Goal: Task Accomplishment & Management: Use online tool/utility

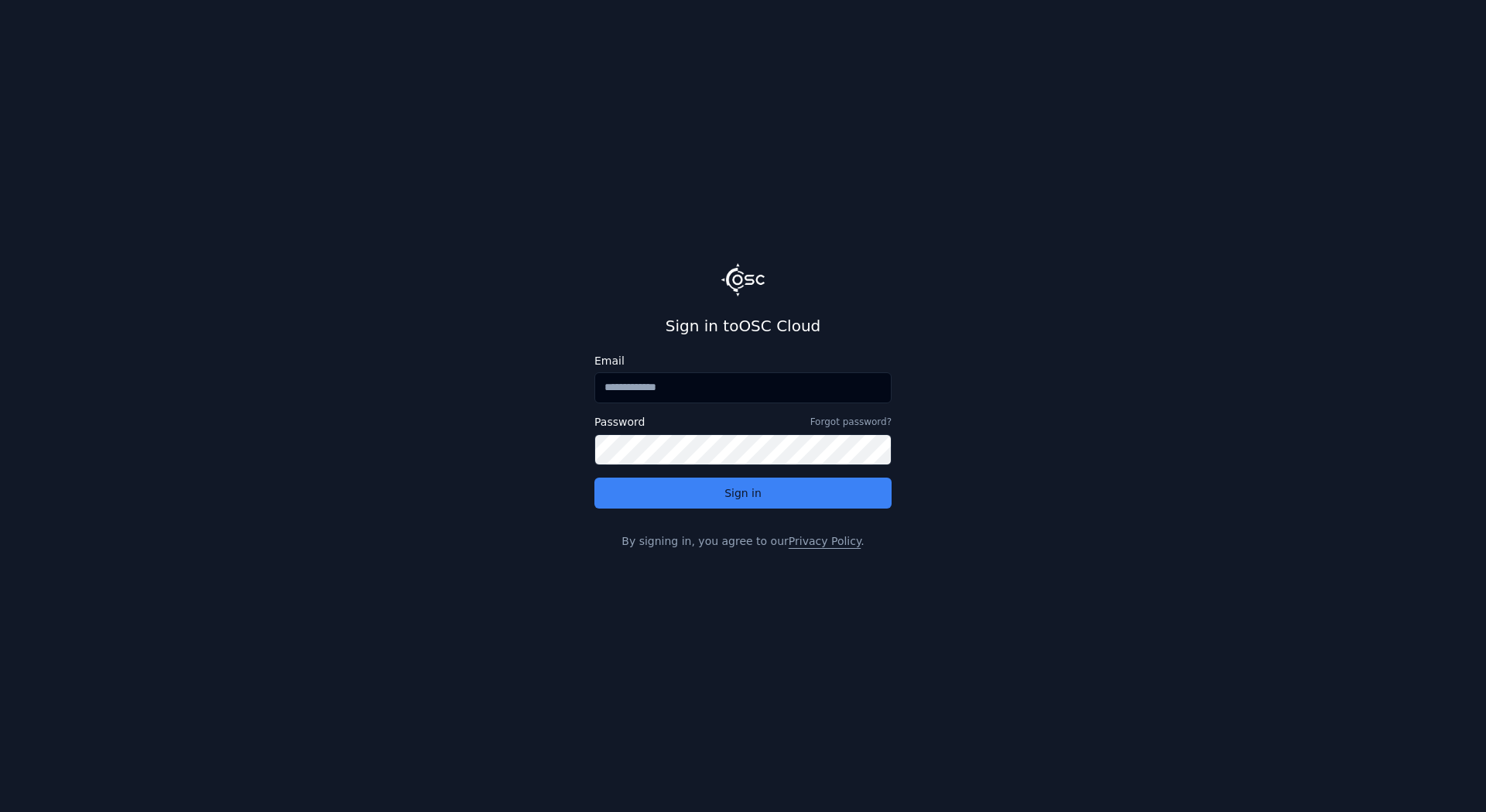
click at [680, 401] on input "Email" at bounding box center [743, 388] width 297 height 31
type input "**********"
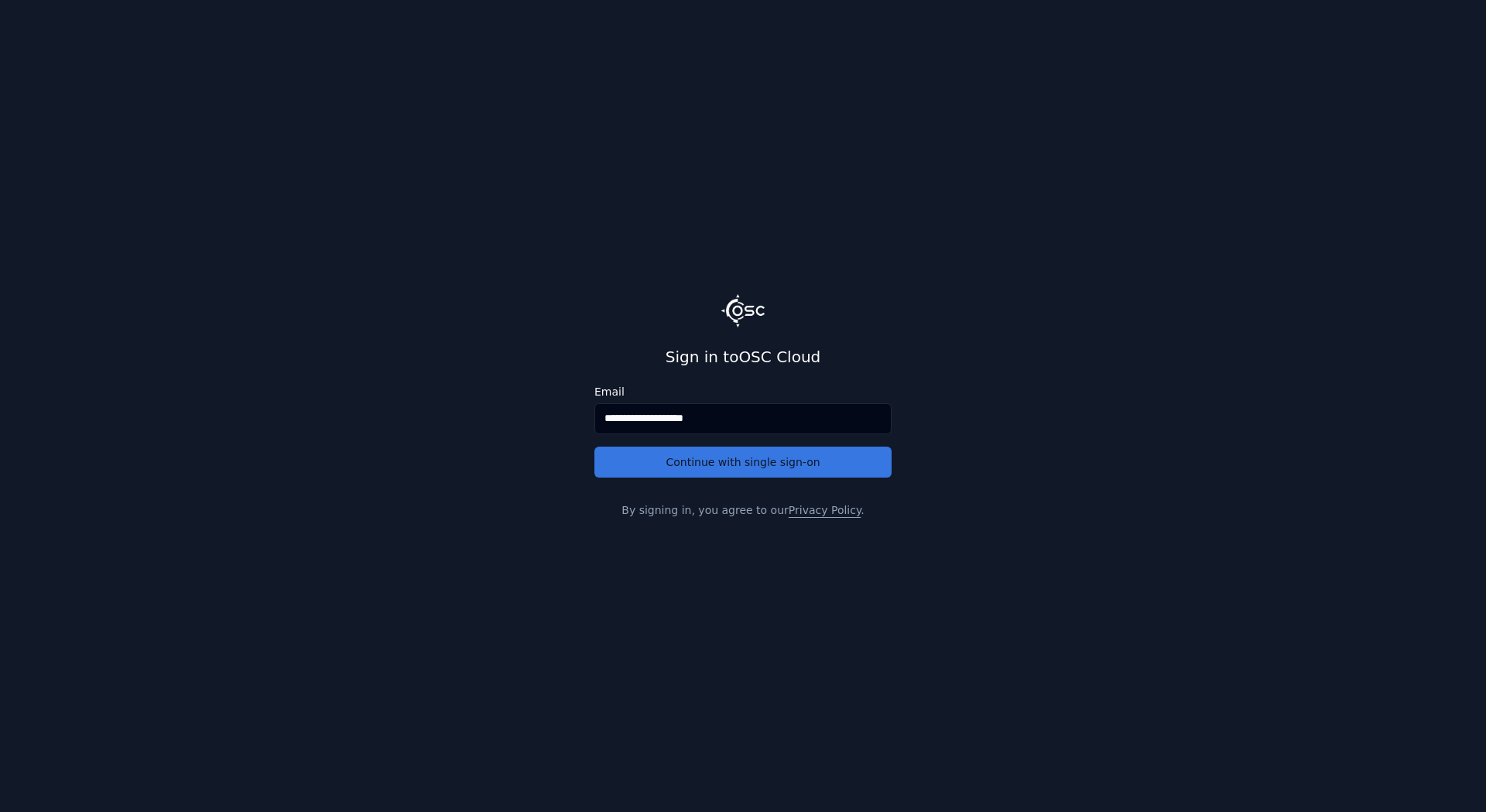
click at [704, 458] on button "Continue with single sign-on" at bounding box center [743, 462] width 297 height 31
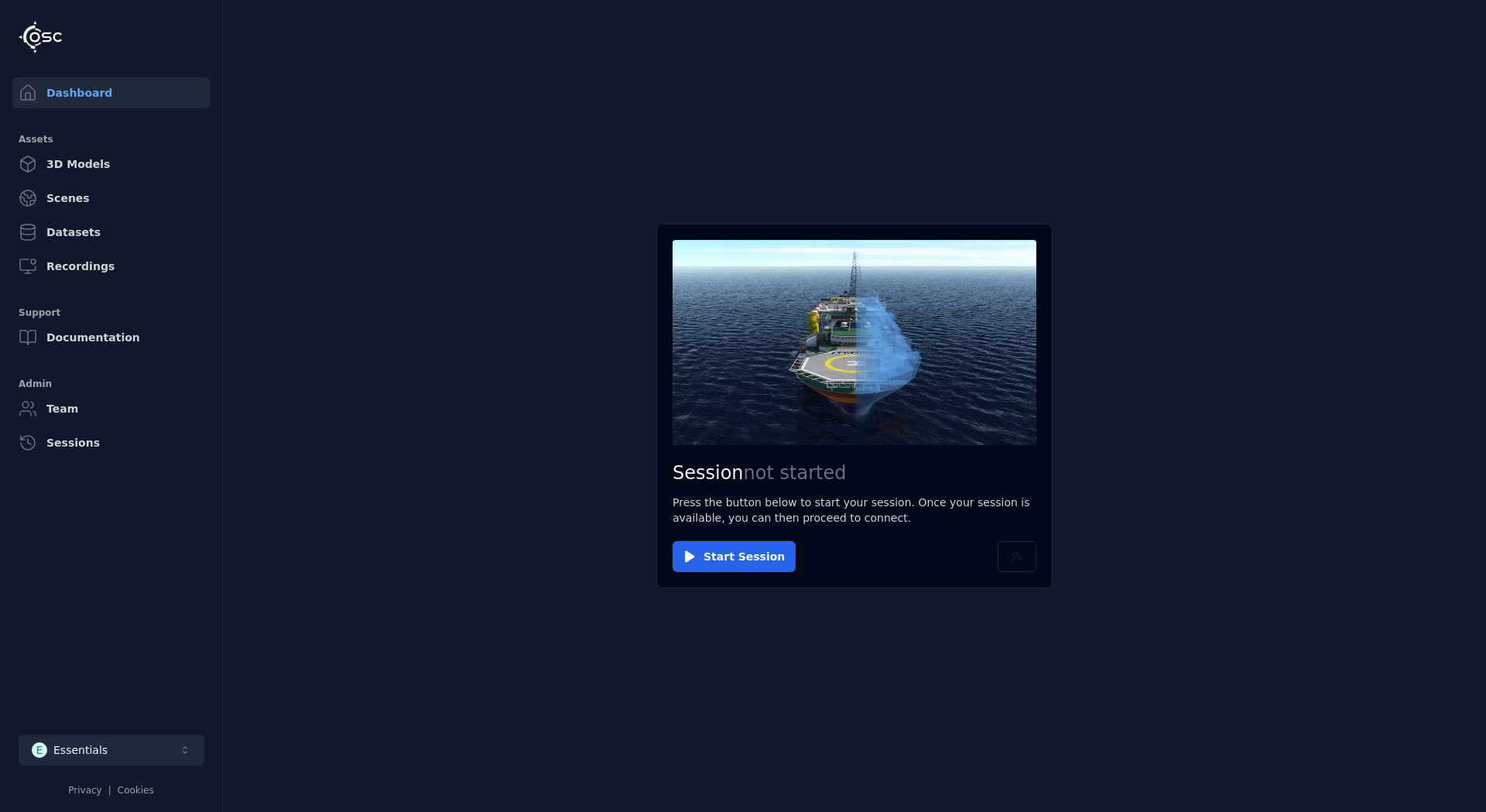
click at [87, 744] on div "Essentials" at bounding box center [81, 749] width 55 height 15
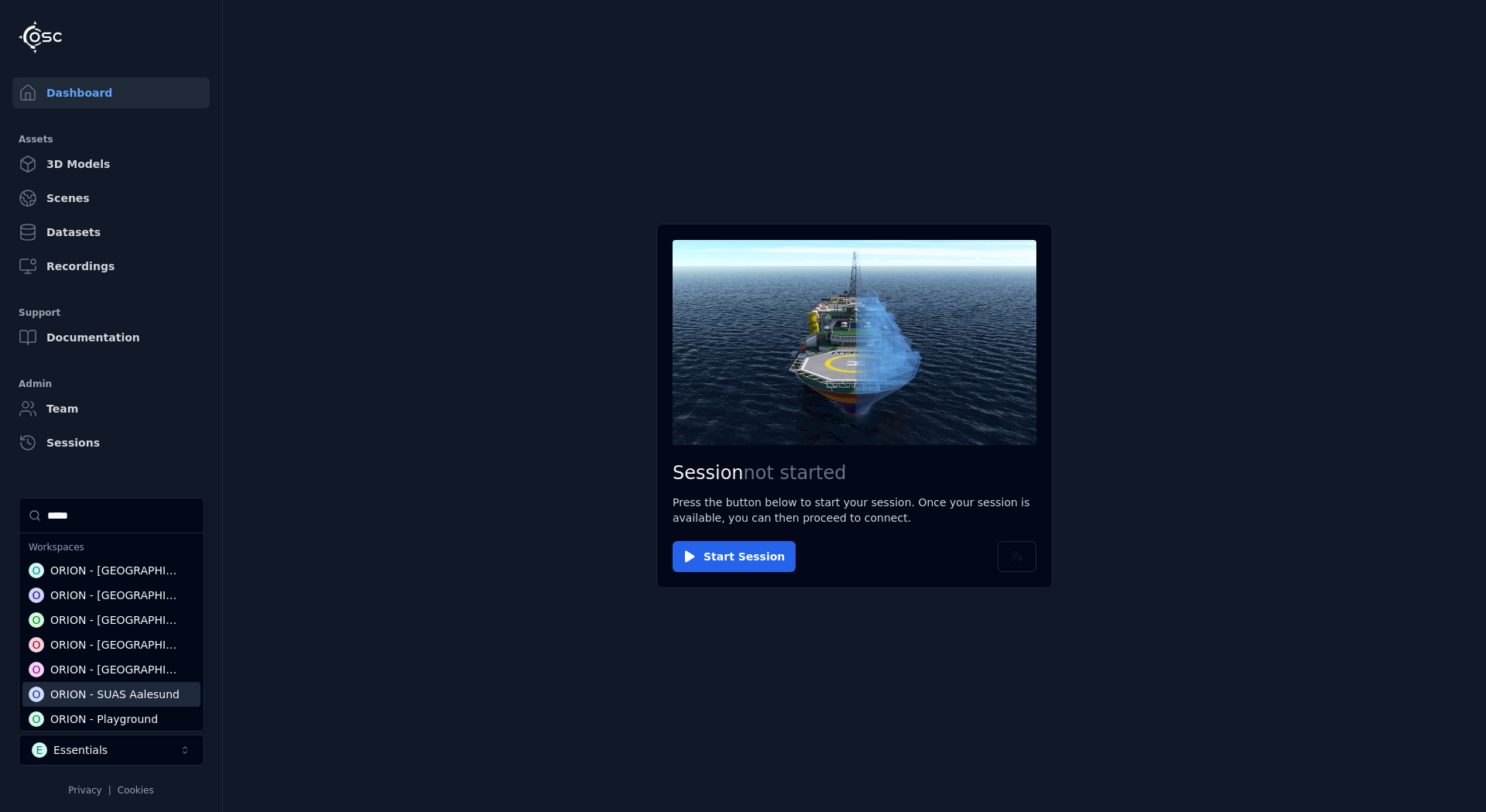
type input "*****"
click at [144, 696] on div "ORION - SUAS Aalesund" at bounding box center [115, 694] width 129 height 15
click at [423, 639] on html "Dashboard Assets 3D Models Scenes Datasets Recordings Support Documentation Adm…" at bounding box center [743, 406] width 1486 height 812
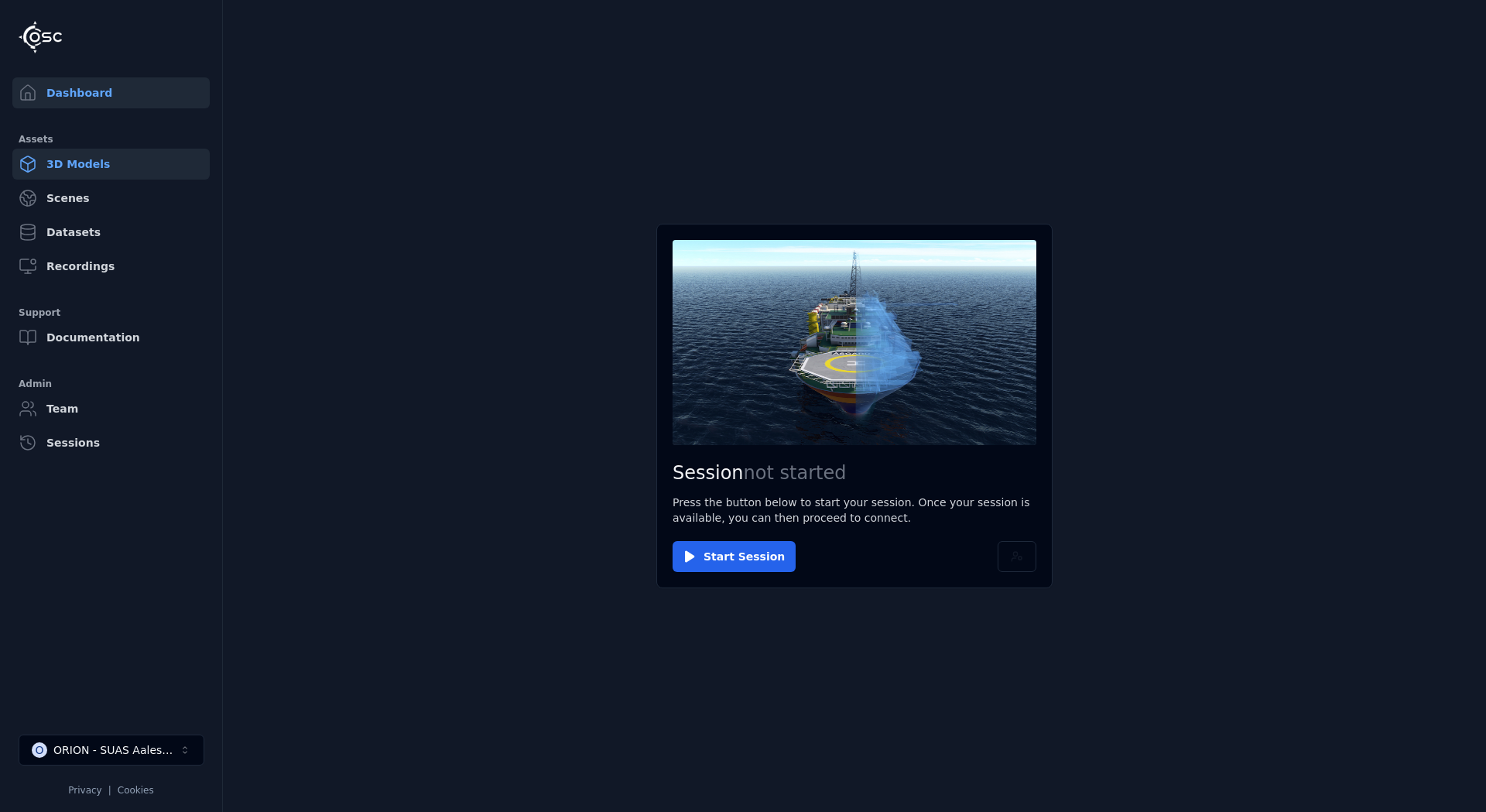
click at [99, 171] on link "3D Models" at bounding box center [111, 164] width 197 height 31
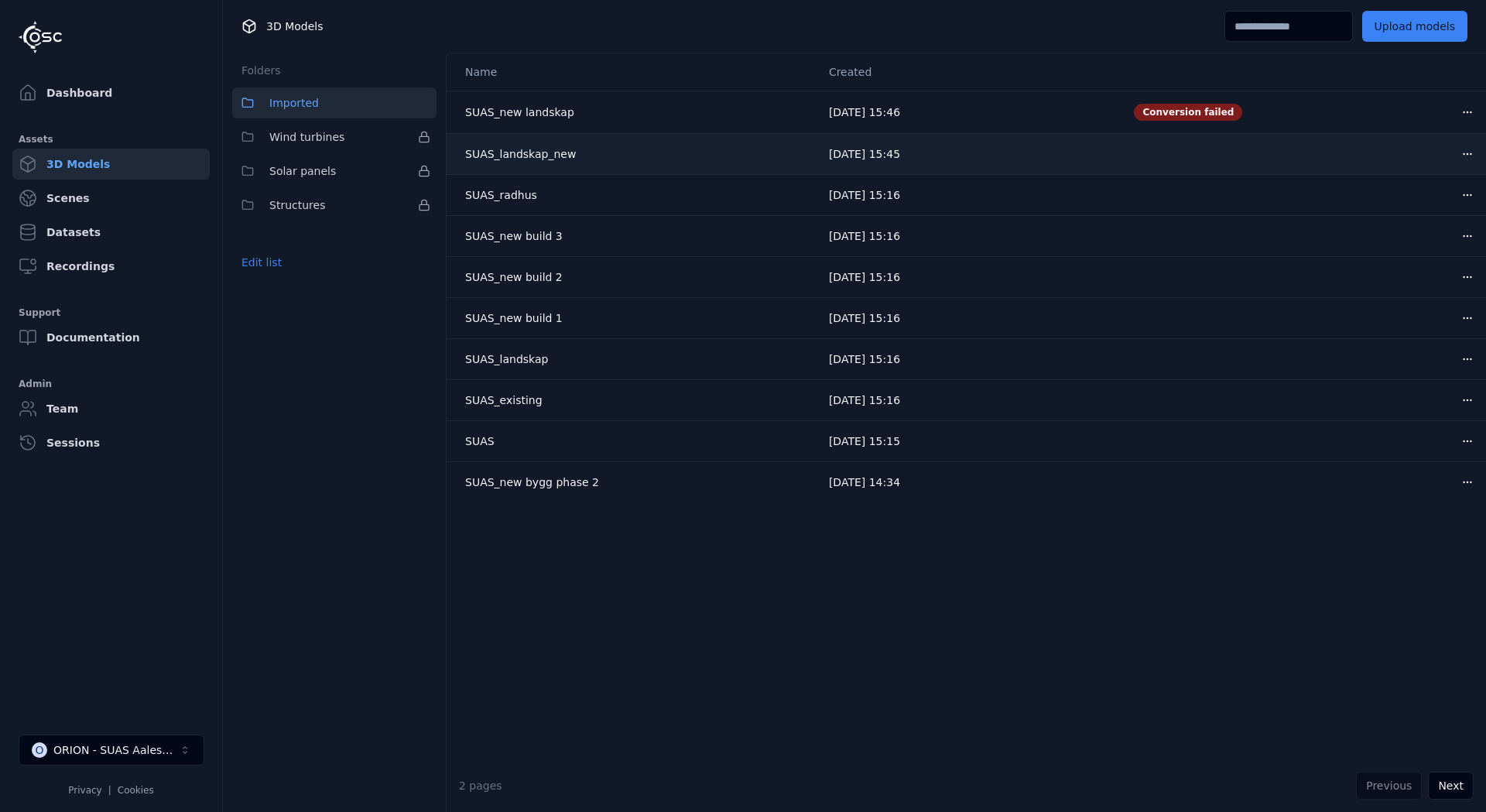
click at [1461, 156] on html "Dashboard Assets 3D Models Scenes Datasets Recordings Support Documentation Adm…" at bounding box center [743, 406] width 1486 height 812
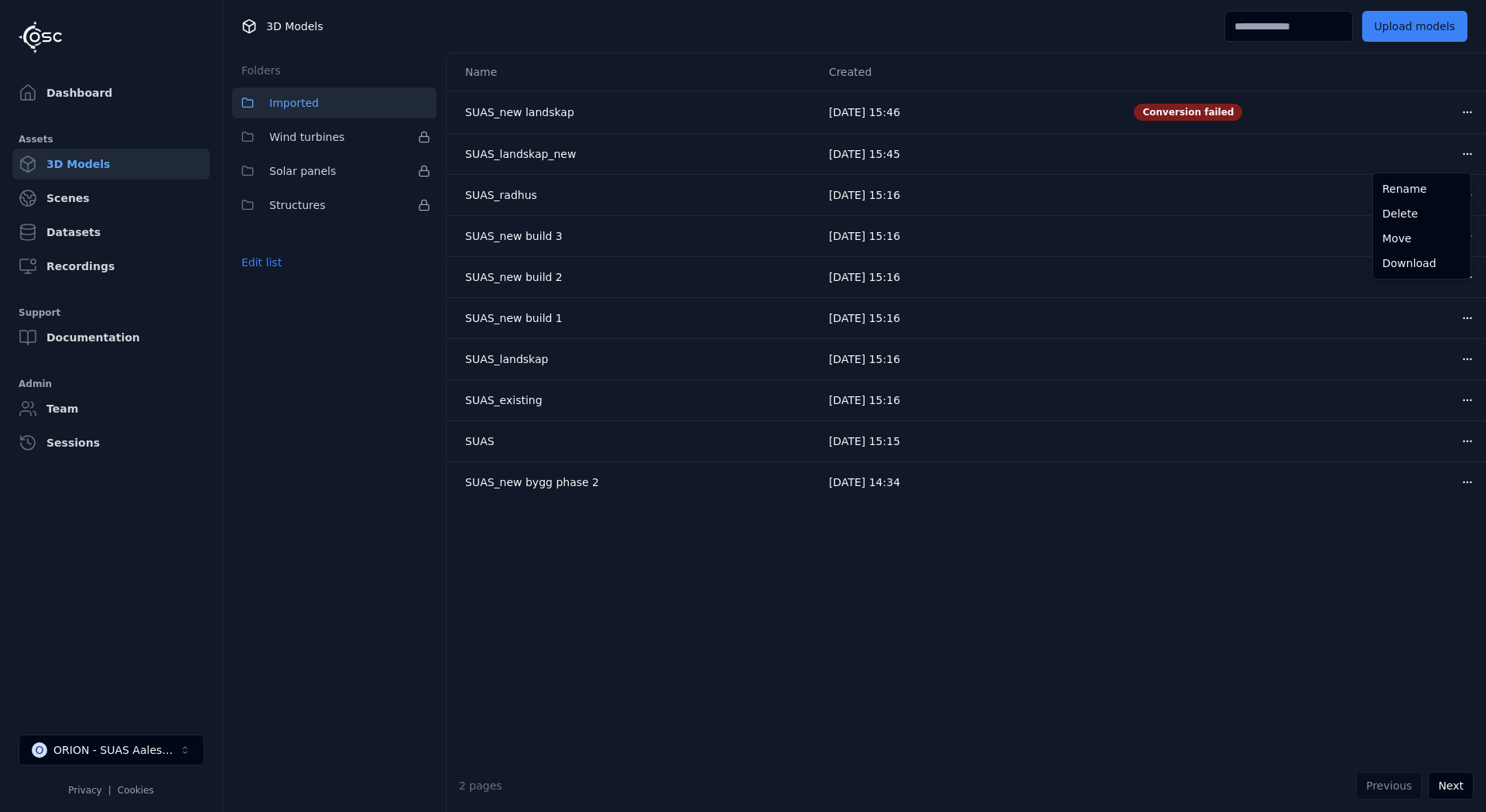
click at [1455, 108] on html "Dashboard Assets 3D Models Scenes Datasets Recordings Support Documentation Adm…" at bounding box center [743, 406] width 1486 height 812
click at [1406, 174] on div "Delete" at bounding box center [1422, 172] width 91 height 25
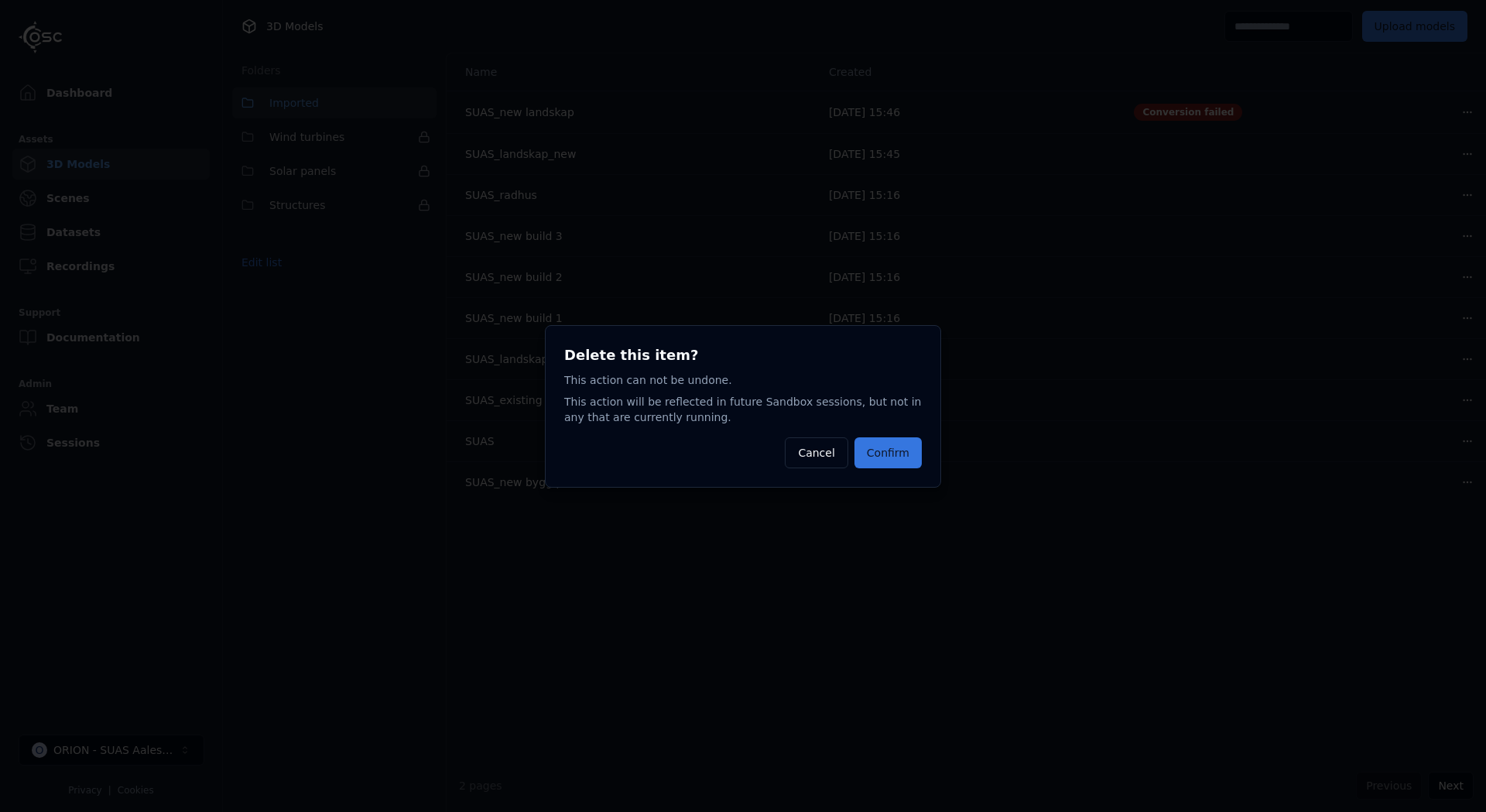
click at [895, 449] on button "Confirm" at bounding box center [888, 453] width 67 height 31
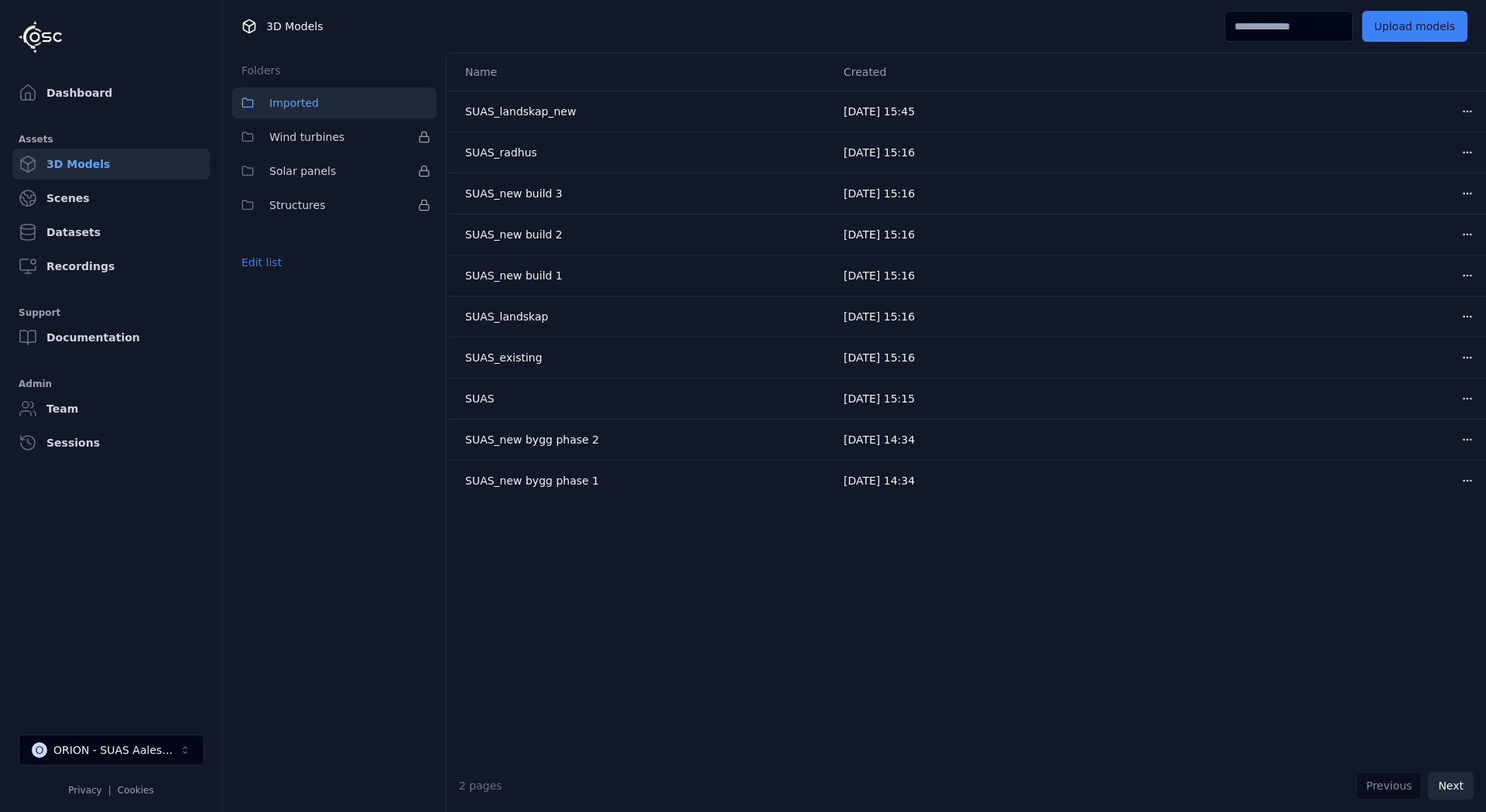
click at [1460, 781] on button "Next" at bounding box center [1451, 786] width 46 height 28
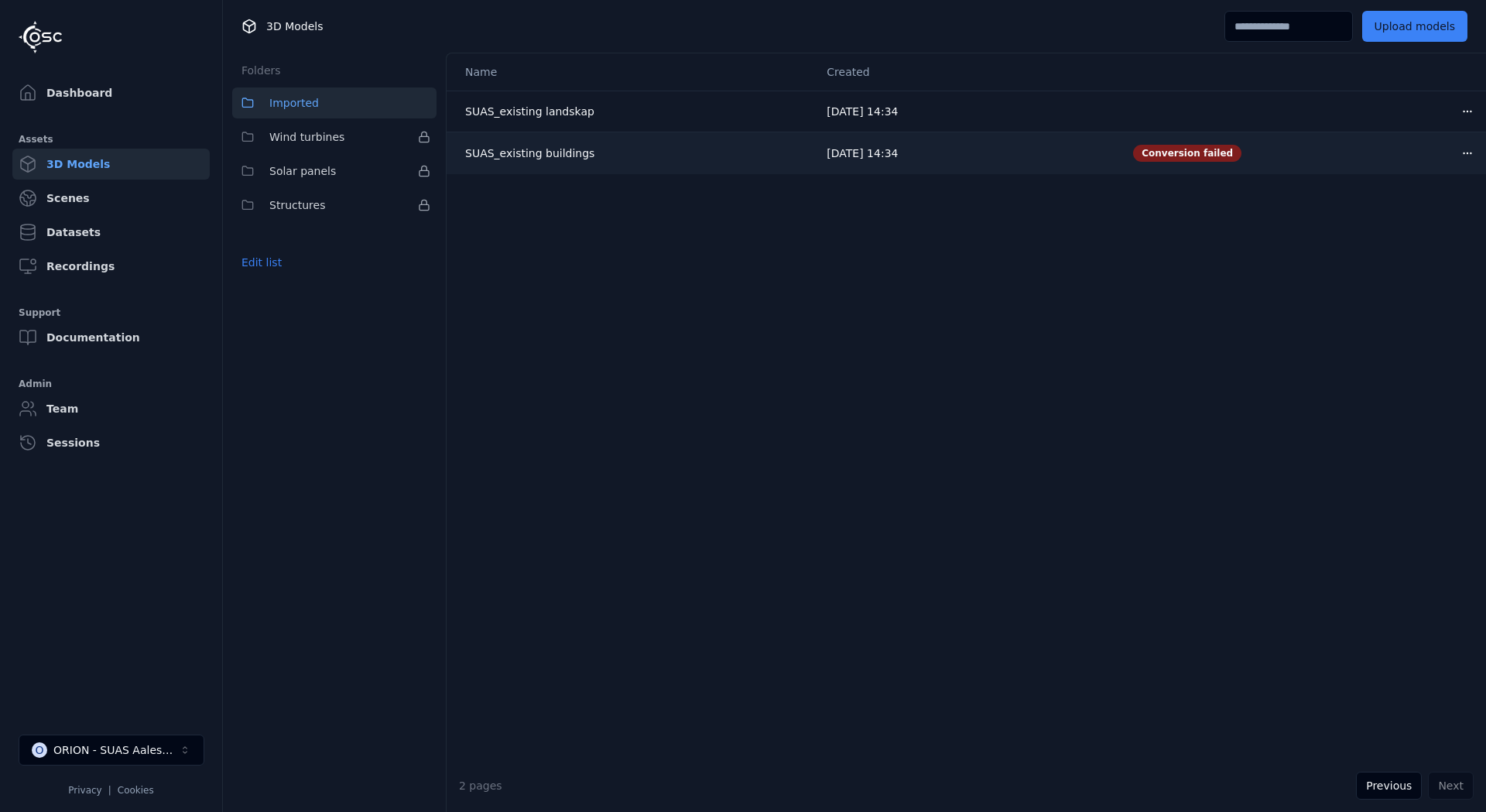
click at [1451, 149] on html "Dashboard Assets 3D Models Scenes Datasets Recordings Support Documentation Adm…" at bounding box center [743, 406] width 1486 height 812
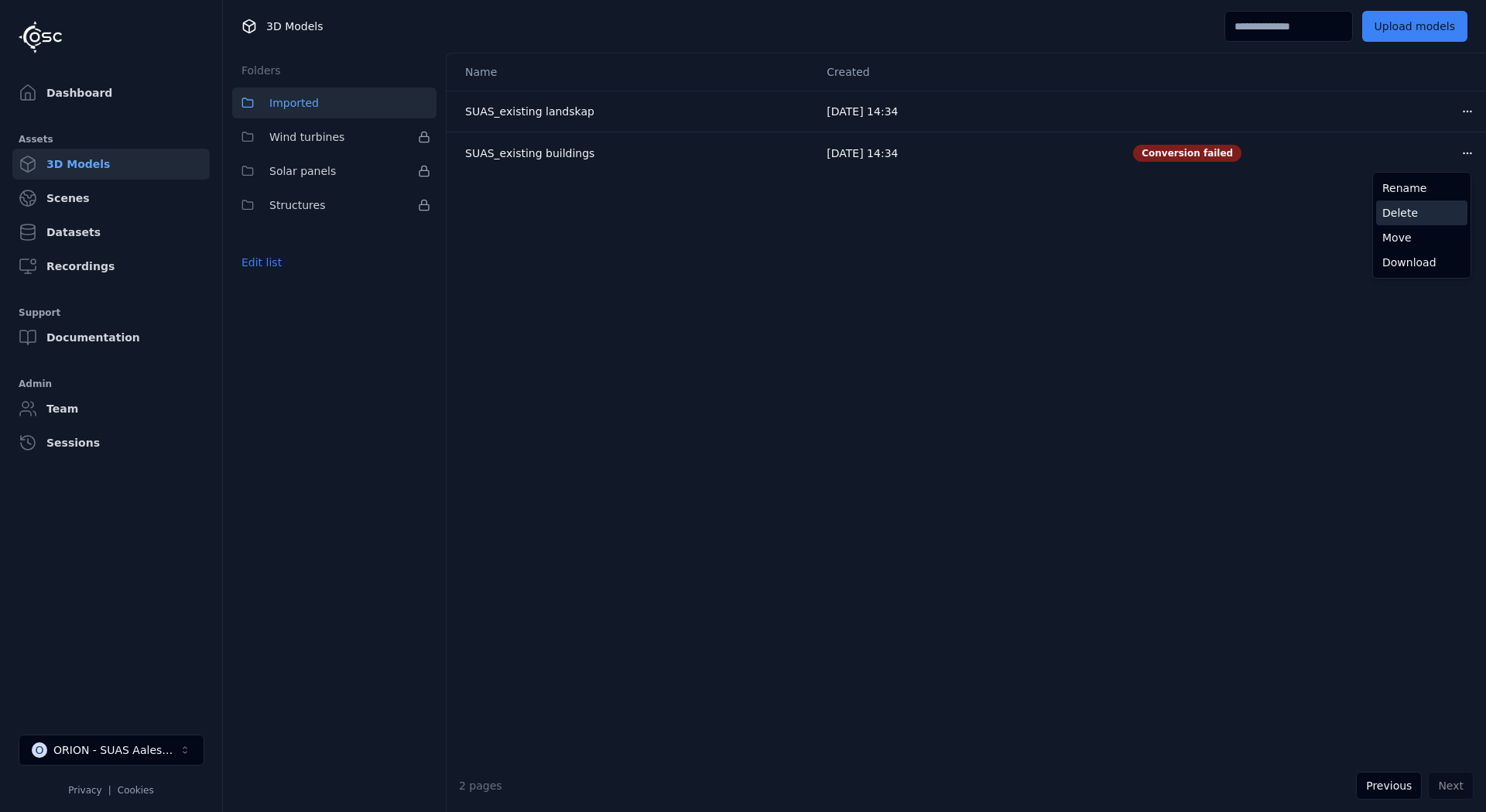
click at [1415, 215] on div "Delete" at bounding box center [1422, 213] width 91 height 25
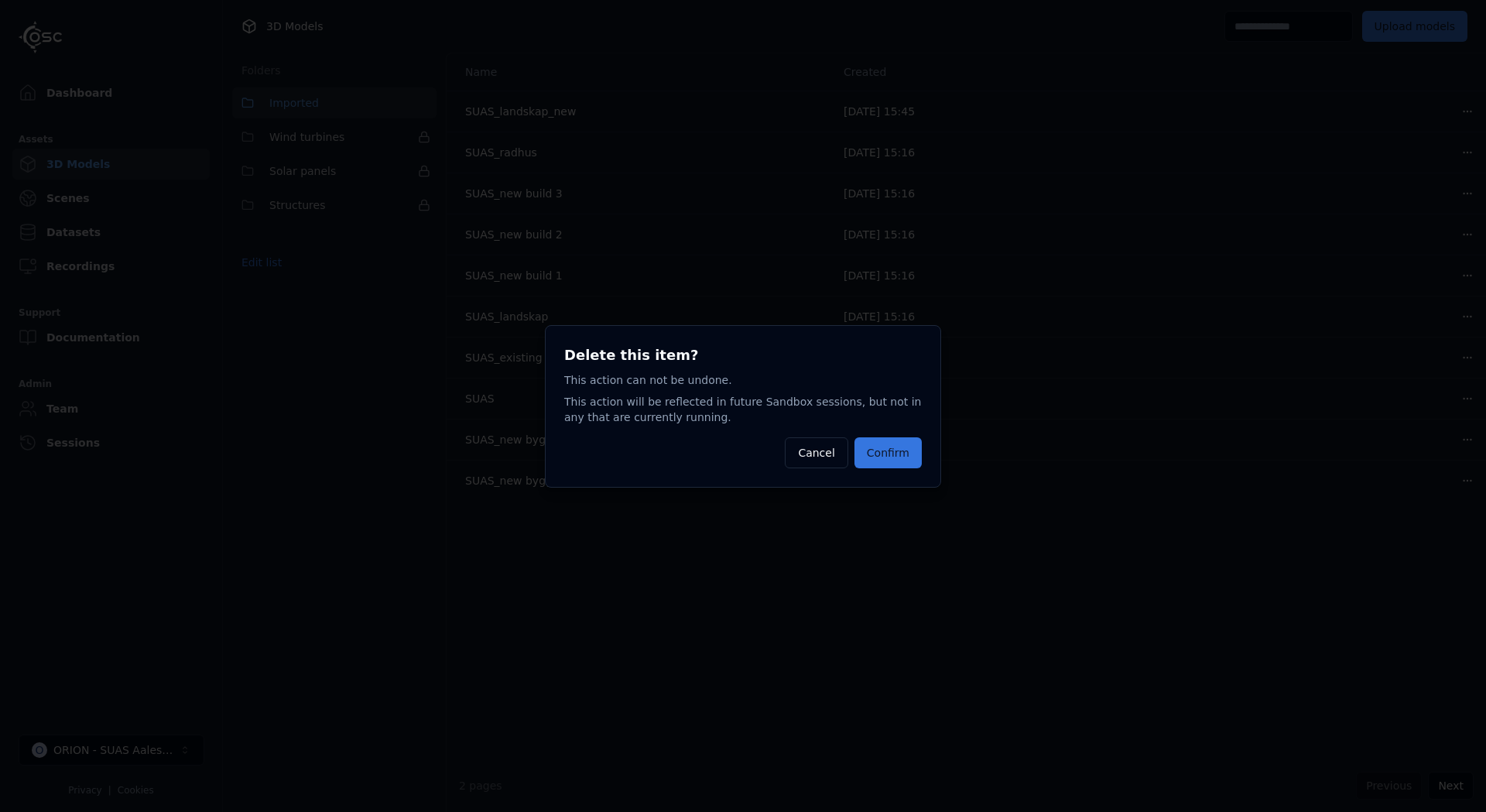
click at [893, 450] on button "Confirm" at bounding box center [888, 453] width 67 height 31
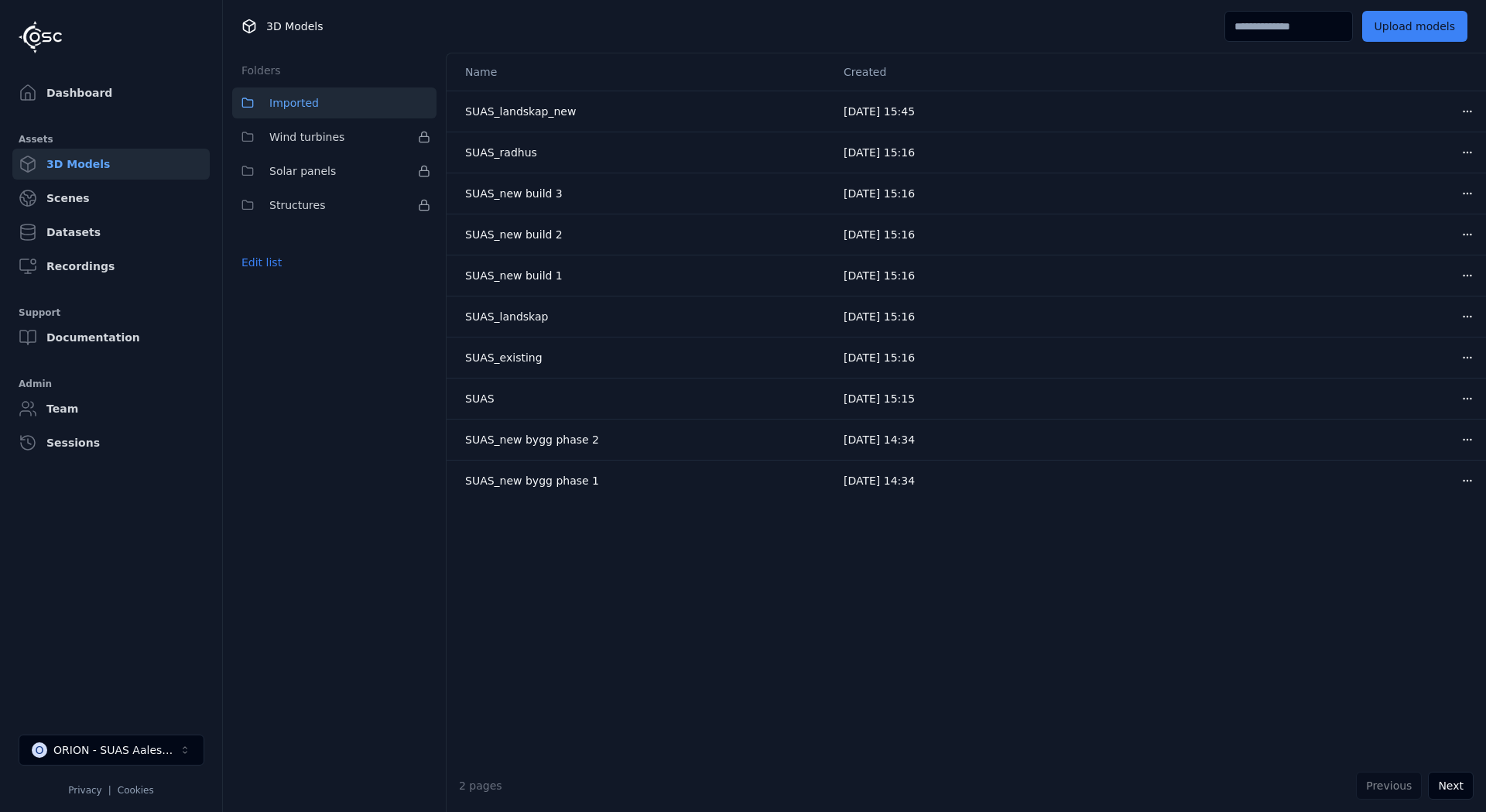
click at [799, 588] on div "Name Created SUAS_landskap_new [DATE] 15:45 Open menu SUAS_radhus [DATE] 15:16 …" at bounding box center [967, 407] width 1040 height 706
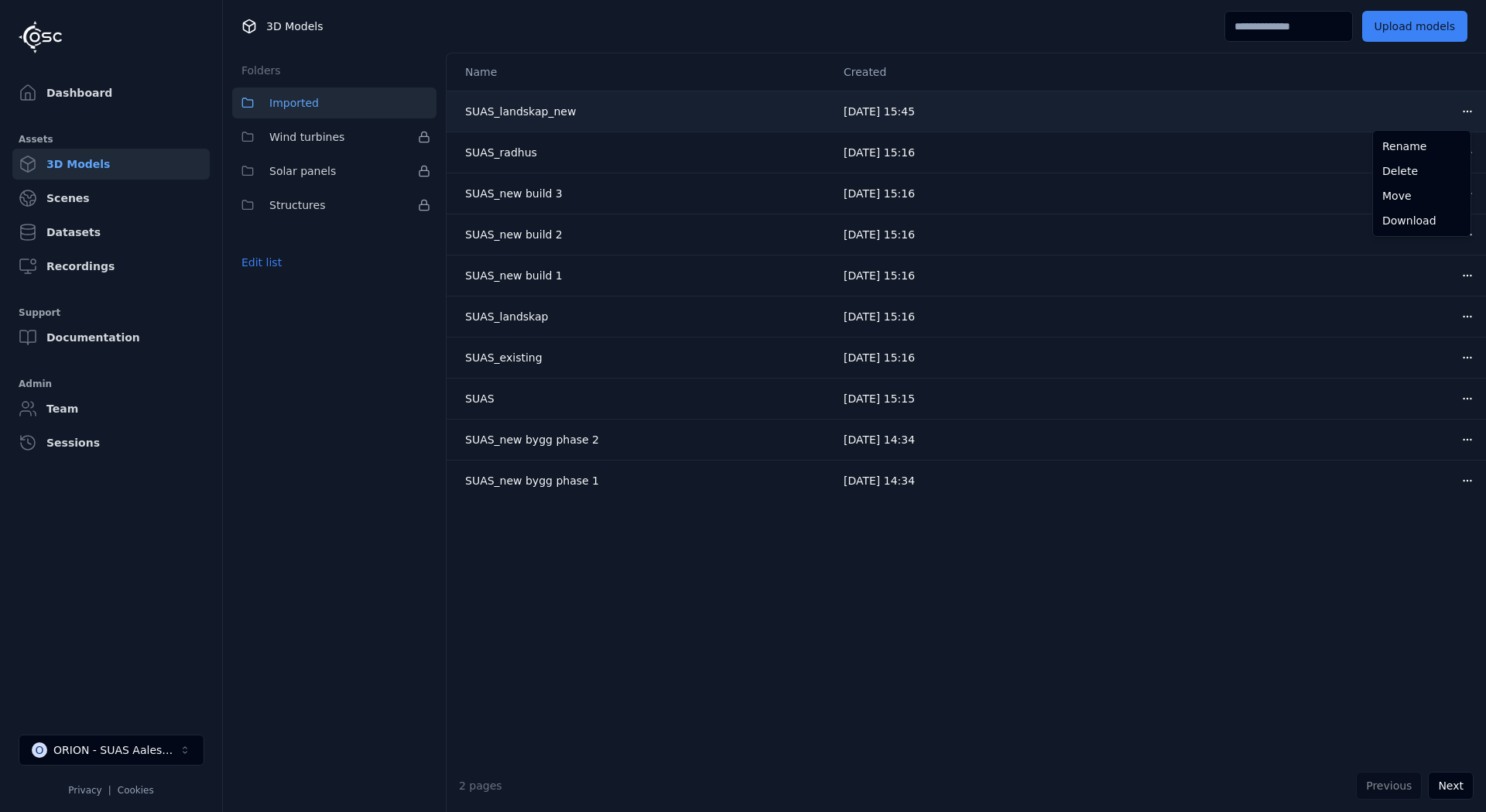
click at [1455, 109] on html "Dashboard Assets 3D Models Scenes Datasets Recordings Support Documentation Adm…" at bounding box center [743, 406] width 1486 height 812
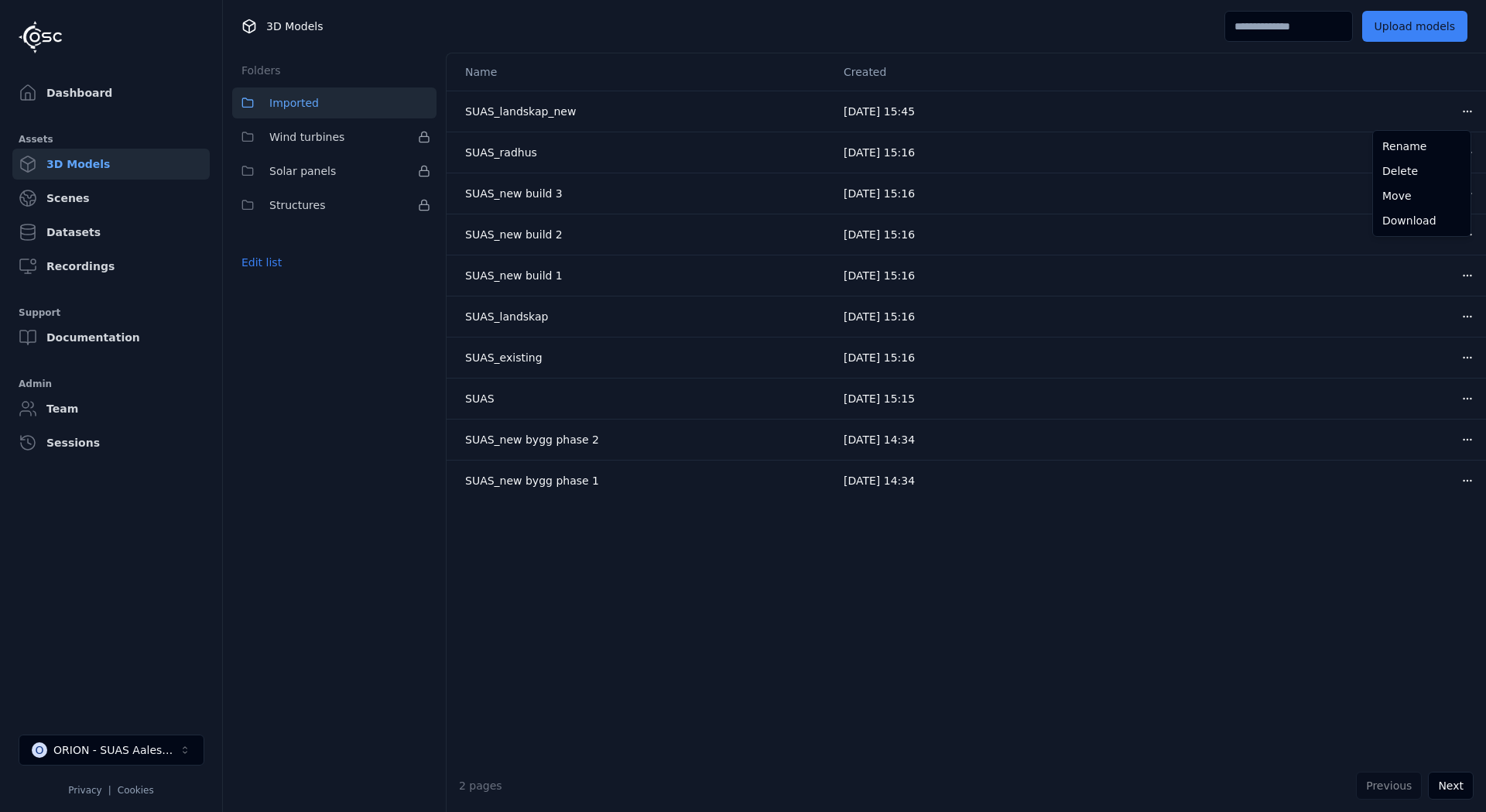
click at [1135, 623] on html "Dashboard Assets 3D Models Scenes Datasets Recordings Support Documentation Adm…" at bounding box center [743, 406] width 1486 height 812
click at [1421, 36] on button "Upload models" at bounding box center [1415, 26] width 105 height 31
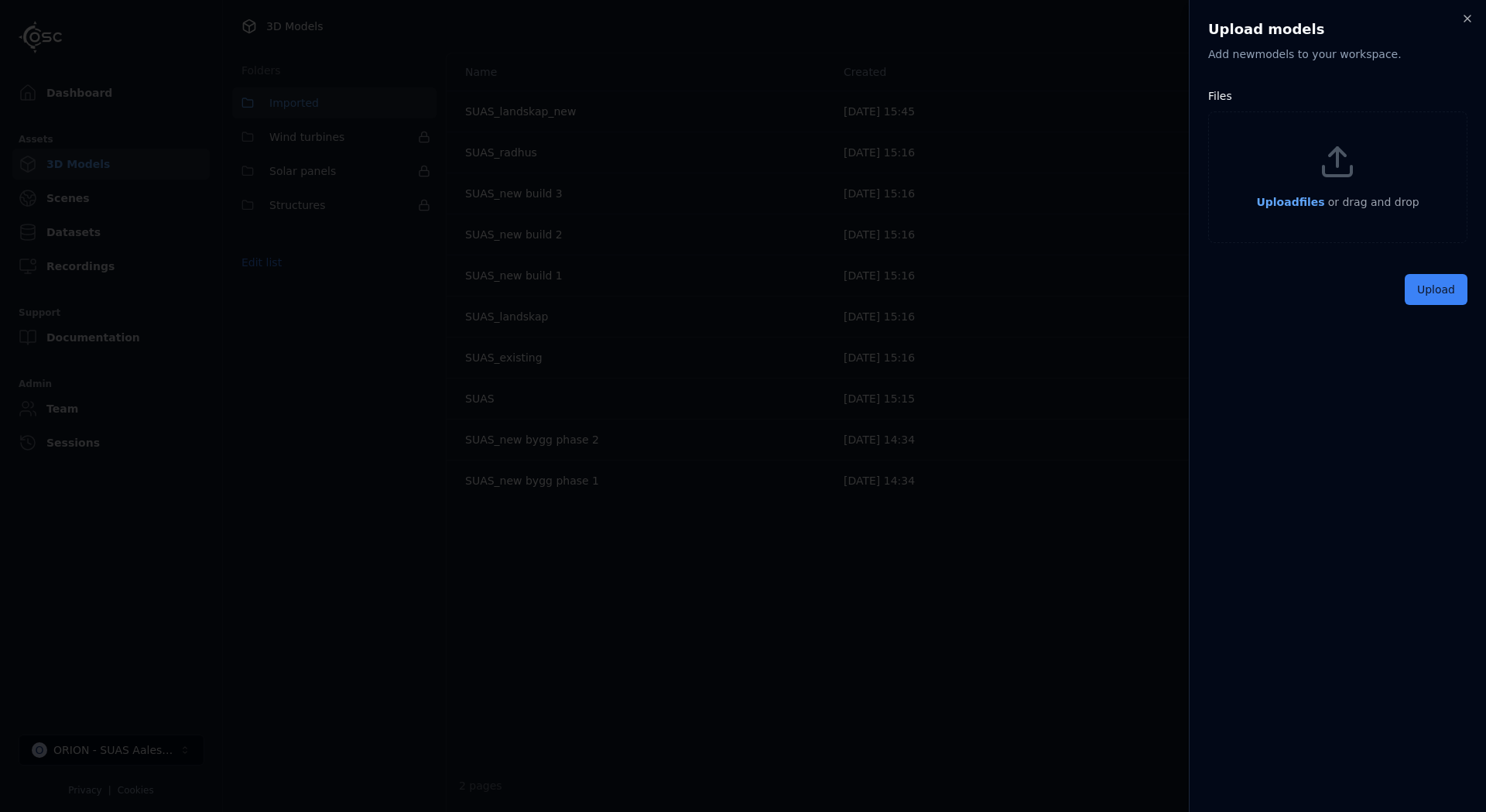
click at [1293, 203] on span "Upload files" at bounding box center [1290, 201] width 68 height 12
click at [1431, 316] on button "Upload" at bounding box center [1436, 325] width 63 height 31
click at [1431, 316] on div "Uploading..." at bounding box center [1338, 325] width 259 height 31
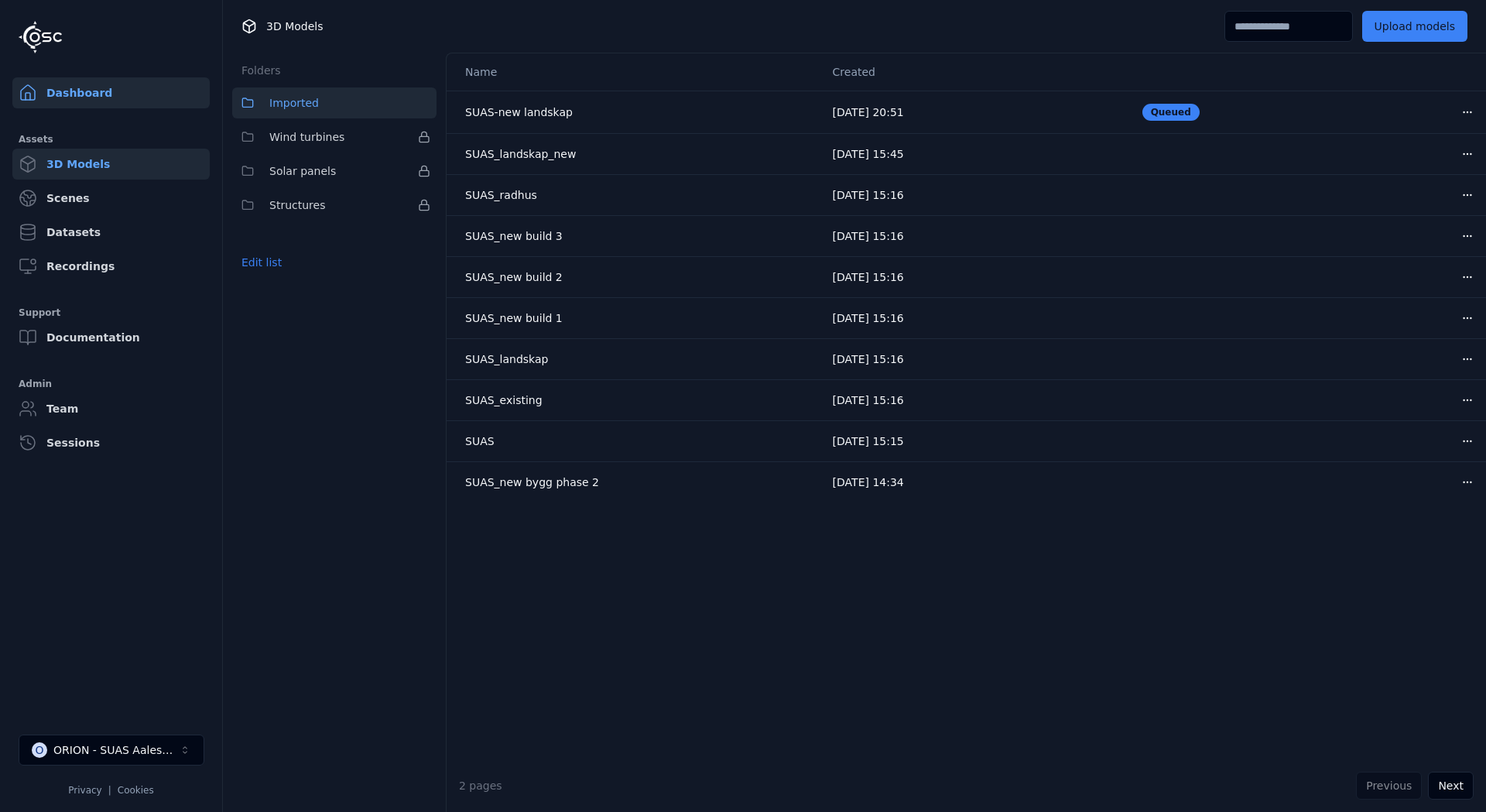
click at [69, 91] on link "Dashboard" at bounding box center [111, 92] width 197 height 31
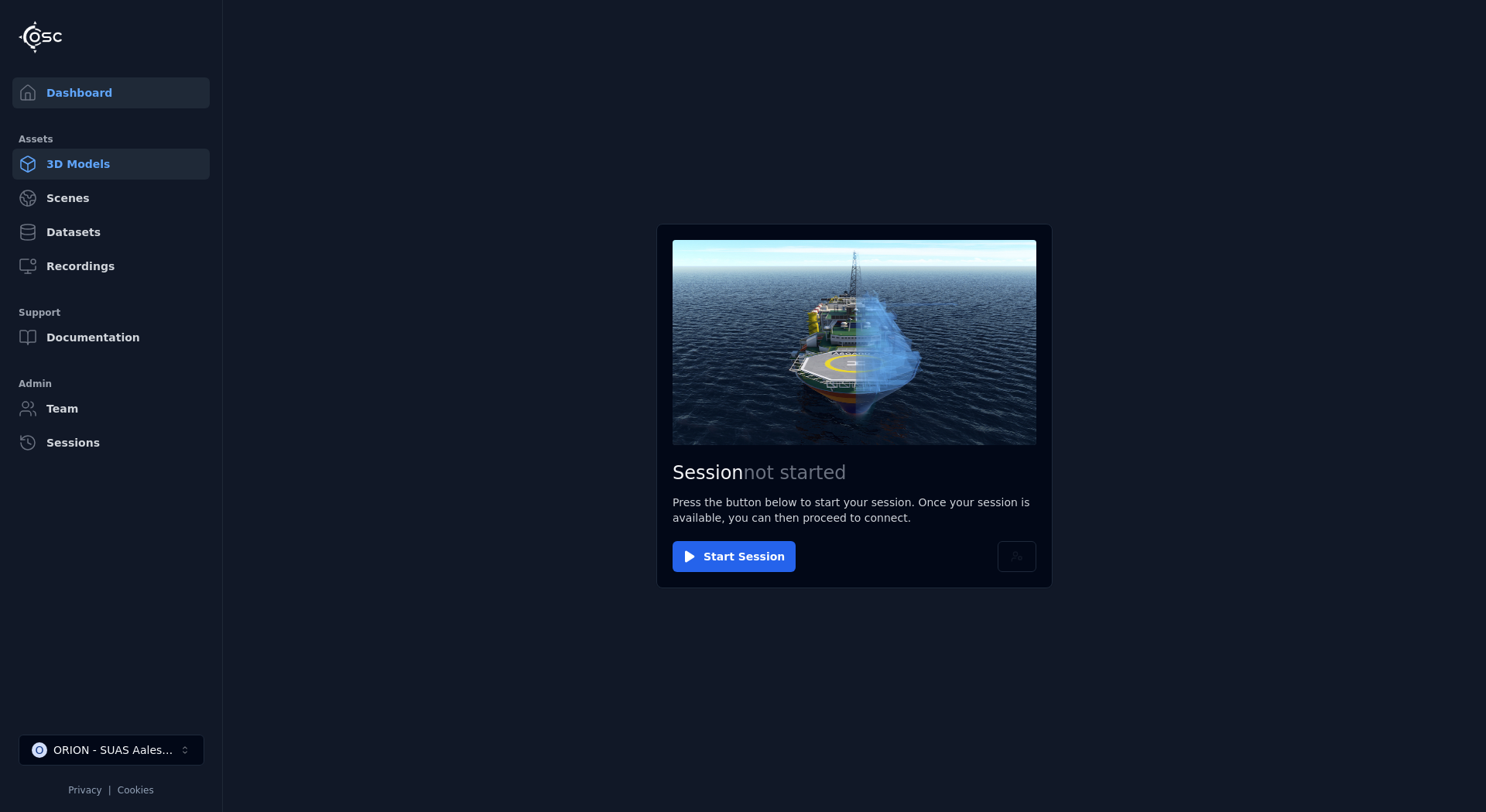
click at [77, 164] on link "3D Models" at bounding box center [111, 164] width 197 height 31
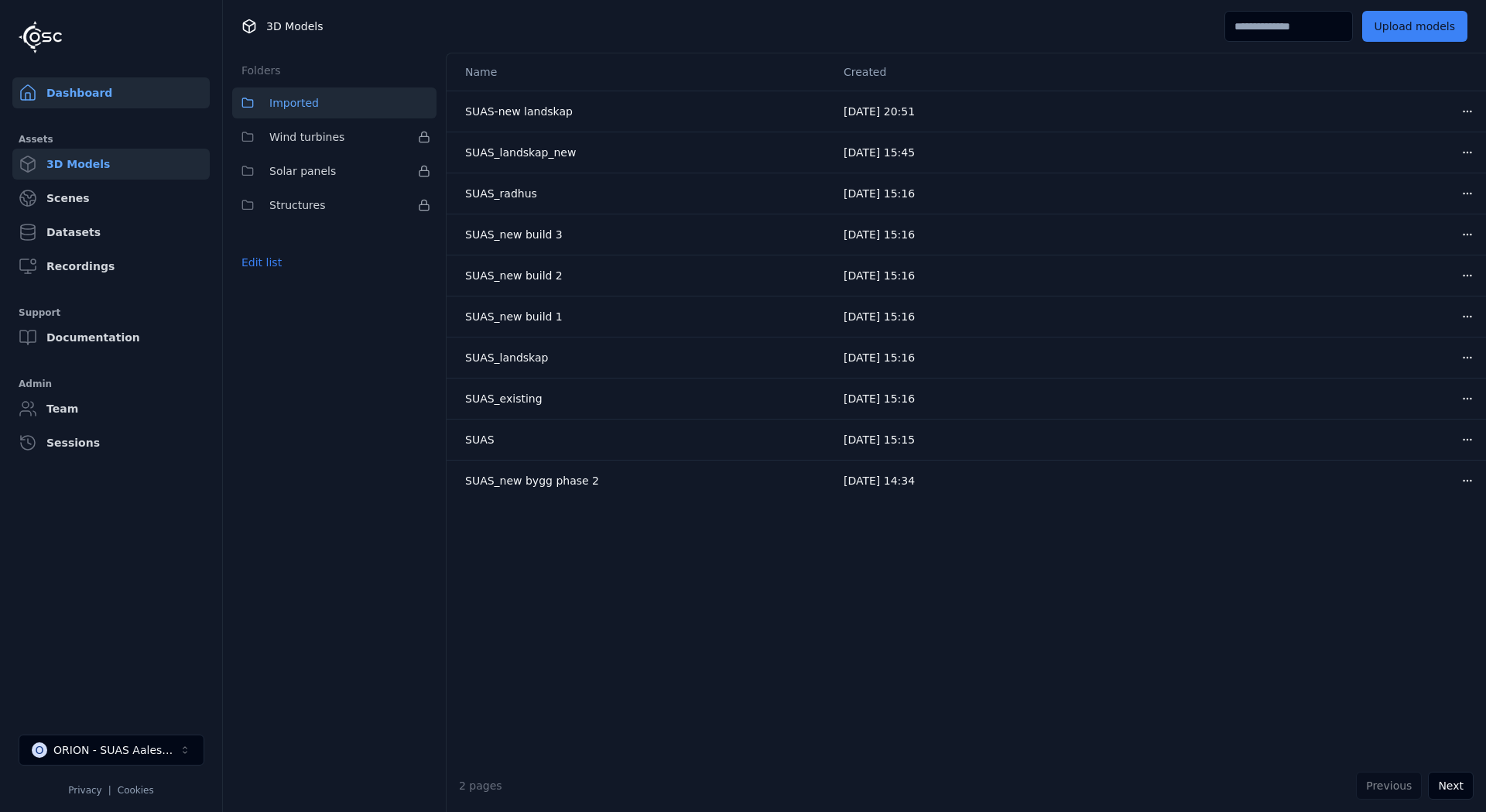
click at [62, 87] on link "Dashboard" at bounding box center [111, 92] width 197 height 31
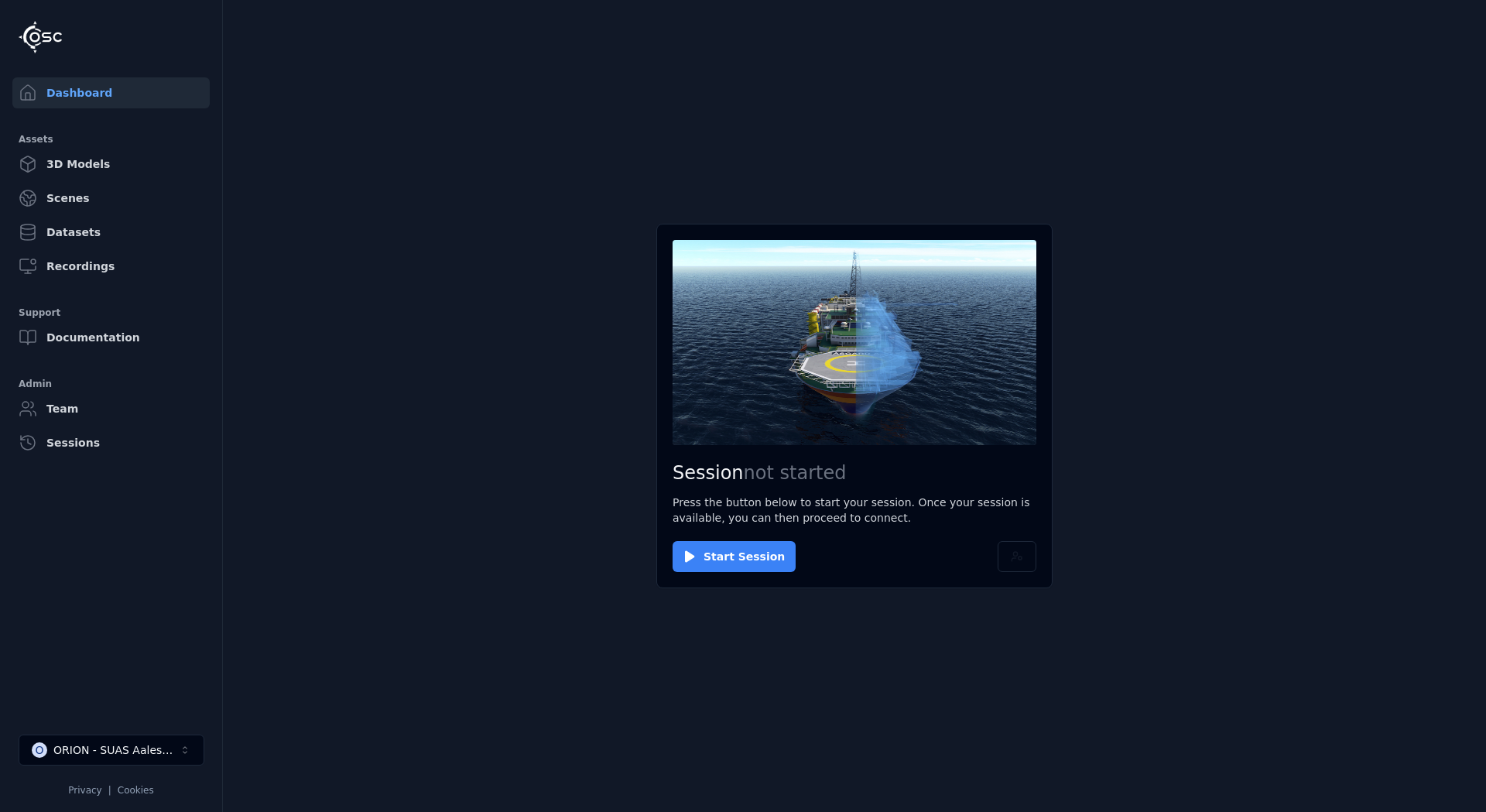
click at [737, 550] on button "Start Session" at bounding box center [733, 556] width 123 height 31
click at [718, 542] on button "Connect" at bounding box center [708, 556] width 71 height 31
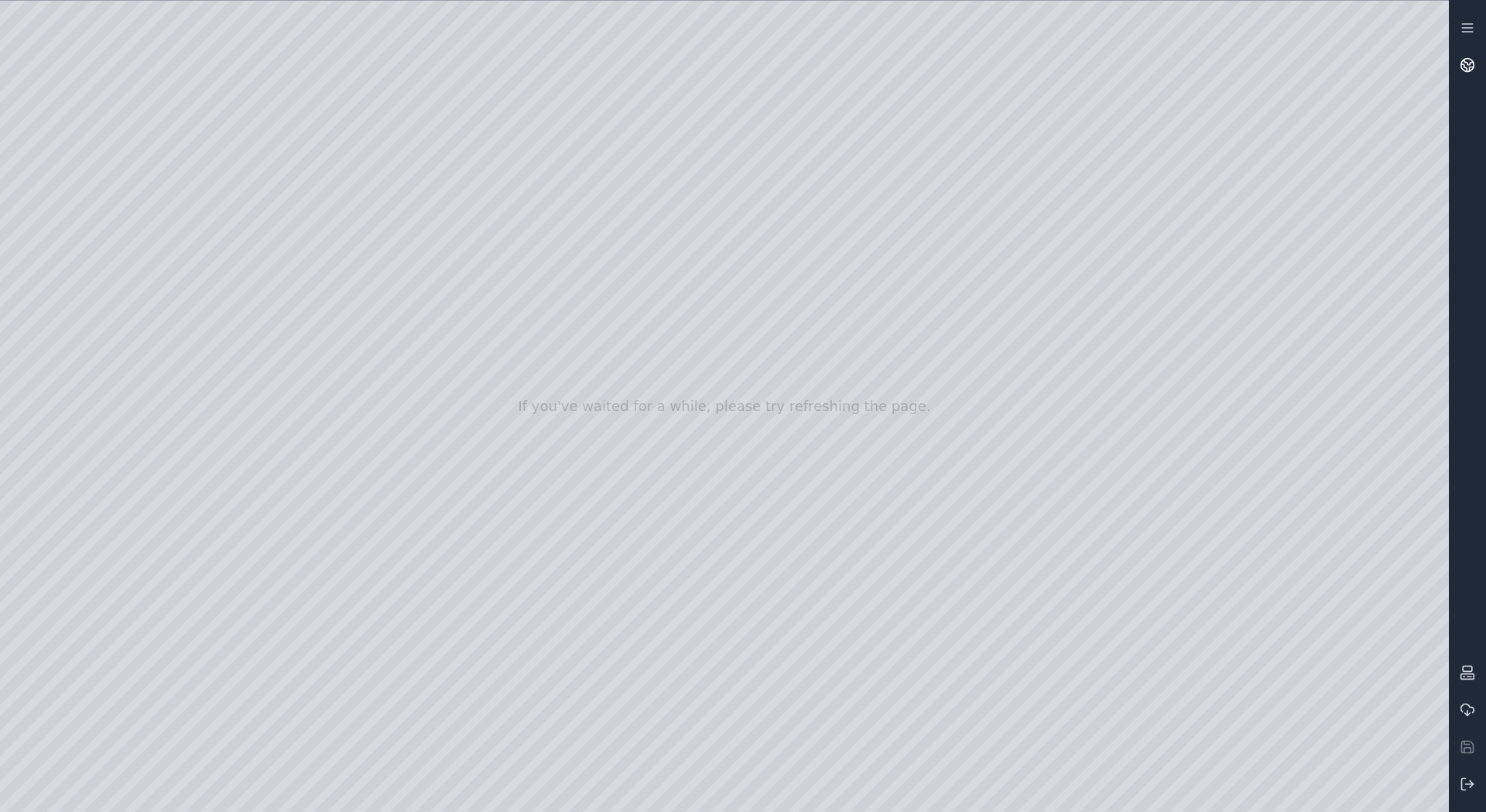
click at [1472, 63] on icon at bounding box center [1468, 64] width 15 height 15
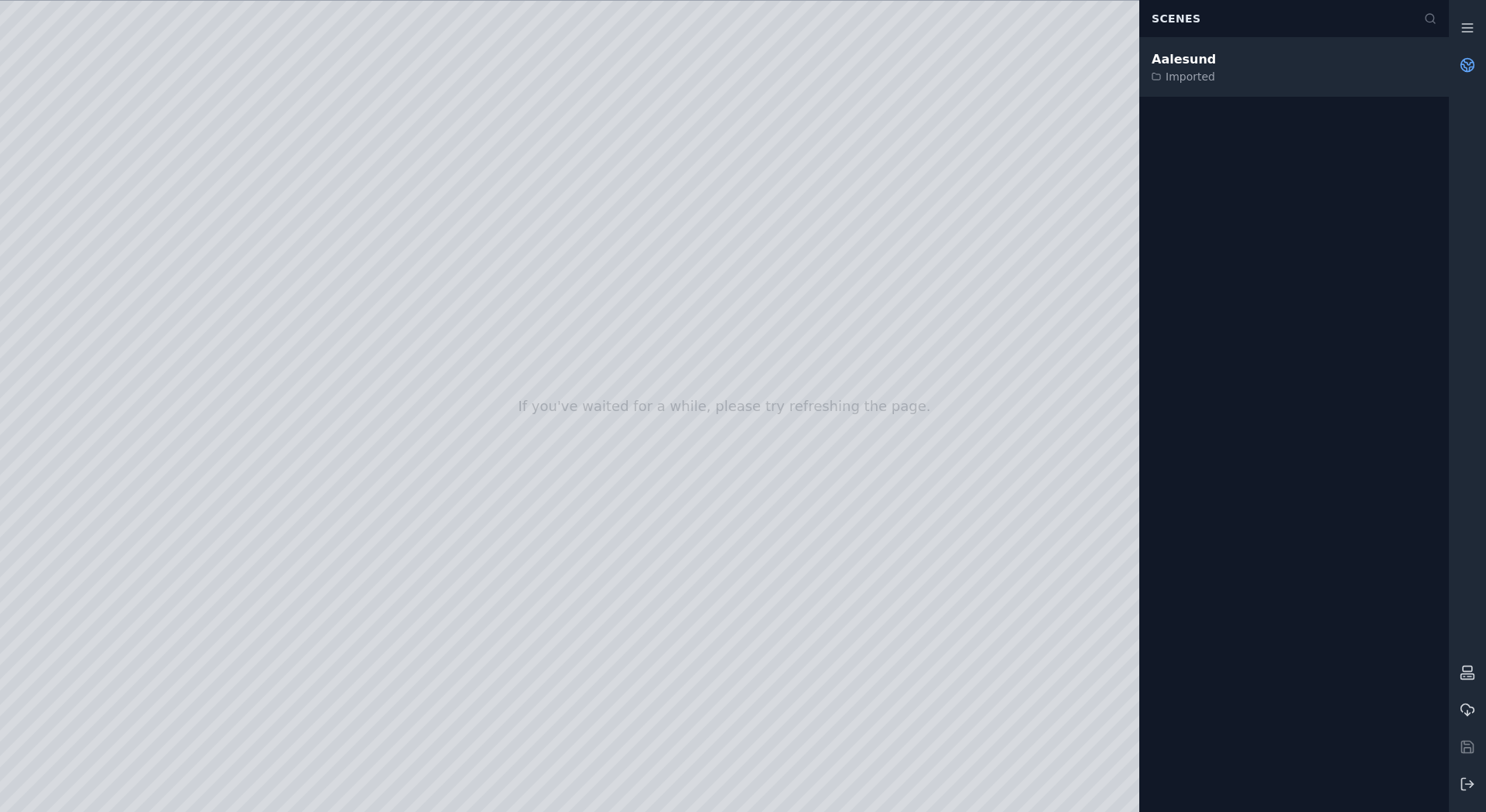
click at [1241, 61] on div "Aalesund Imported" at bounding box center [1294, 67] width 310 height 59
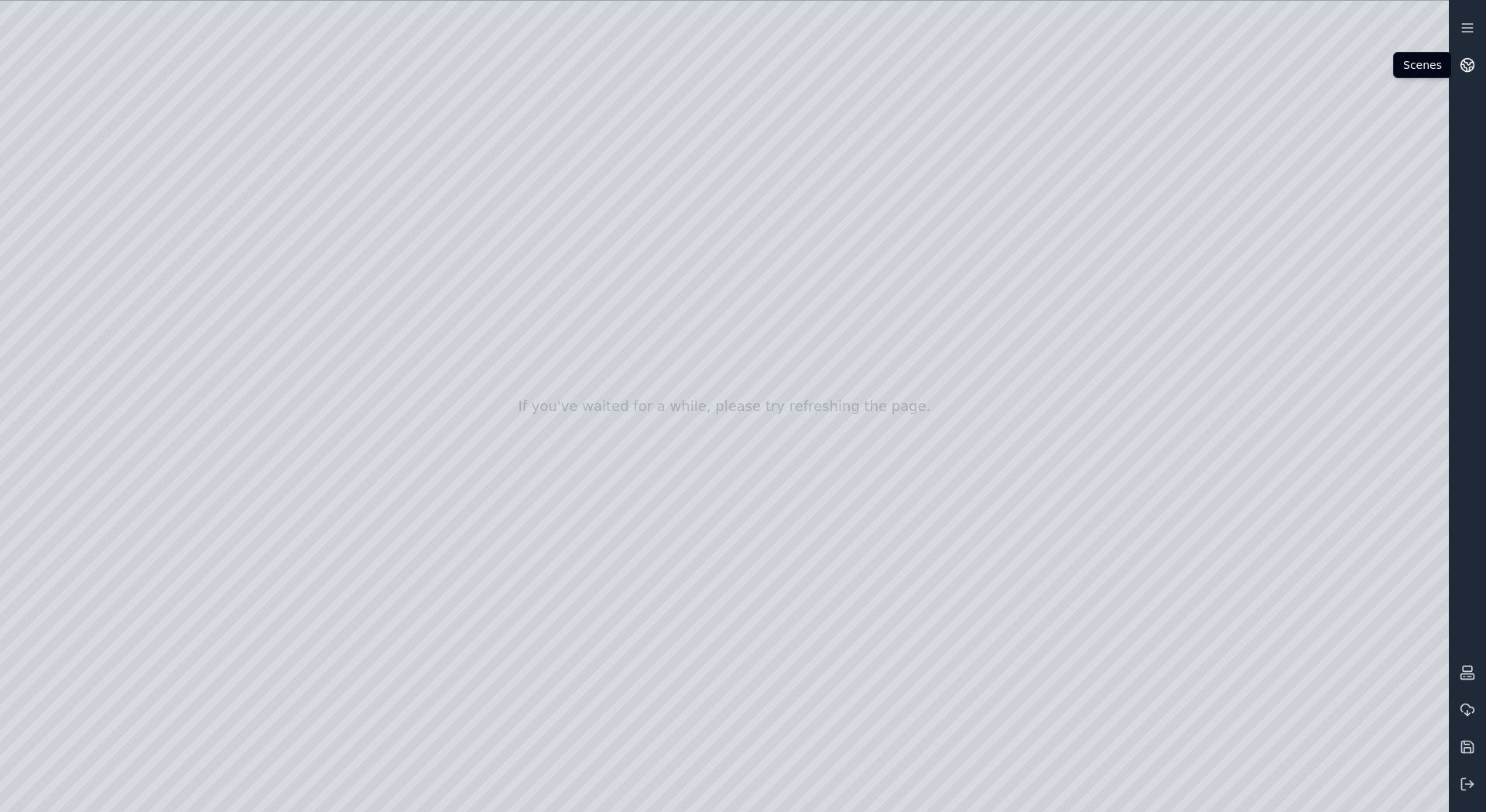
click at [1473, 71] on icon at bounding box center [1468, 64] width 15 height 15
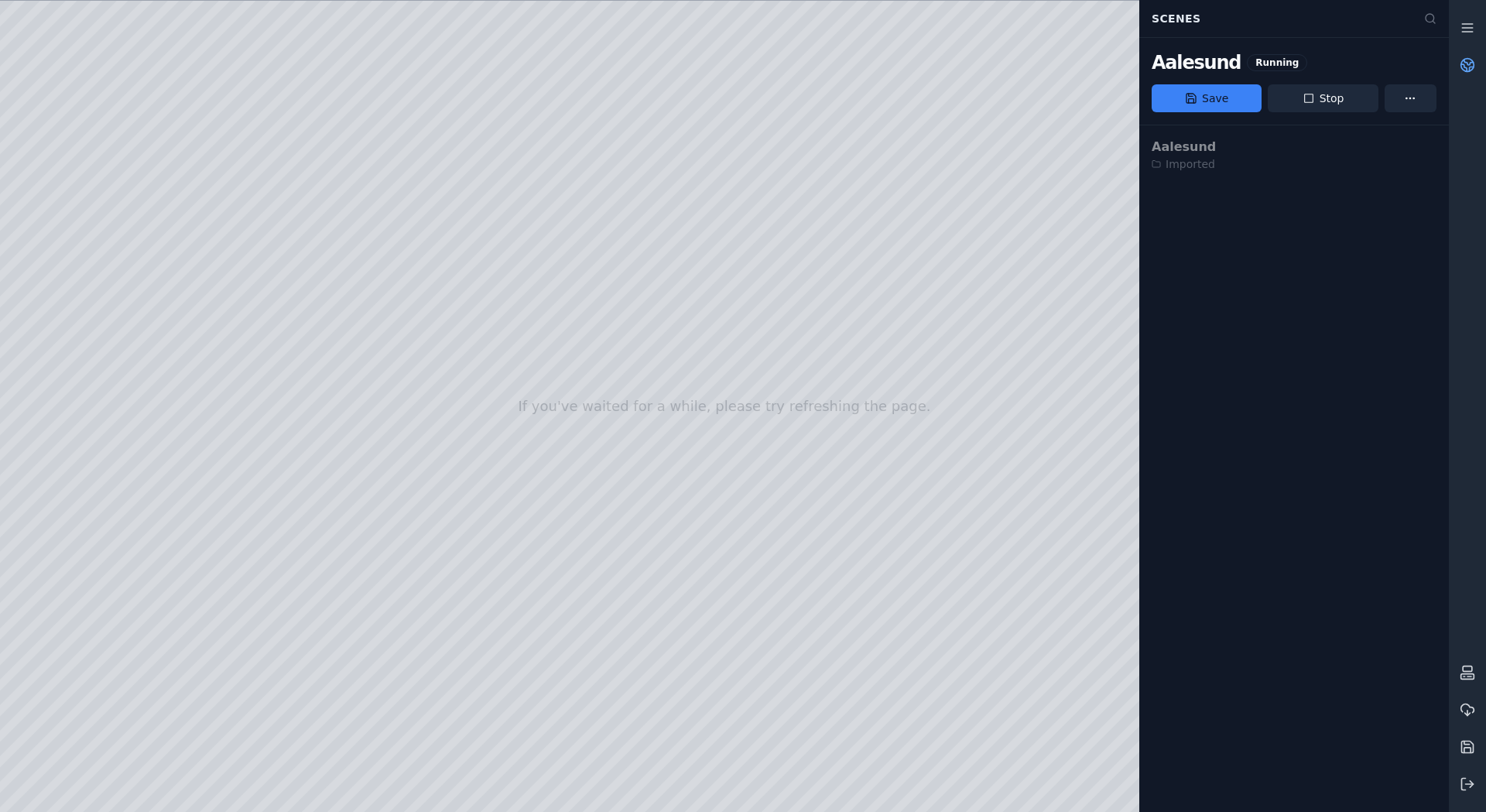
click at [683, 400] on div at bounding box center [725, 406] width 1449 height 811
drag, startPoint x: 801, startPoint y: 264, endPoint x: 1033, endPoint y: 409, distance: 273.6
click at [916, 320] on div at bounding box center [725, 406] width 1449 height 811
click at [903, 330] on div at bounding box center [725, 406] width 1449 height 811
click at [1476, 62] on link at bounding box center [1468, 65] width 37 height 37
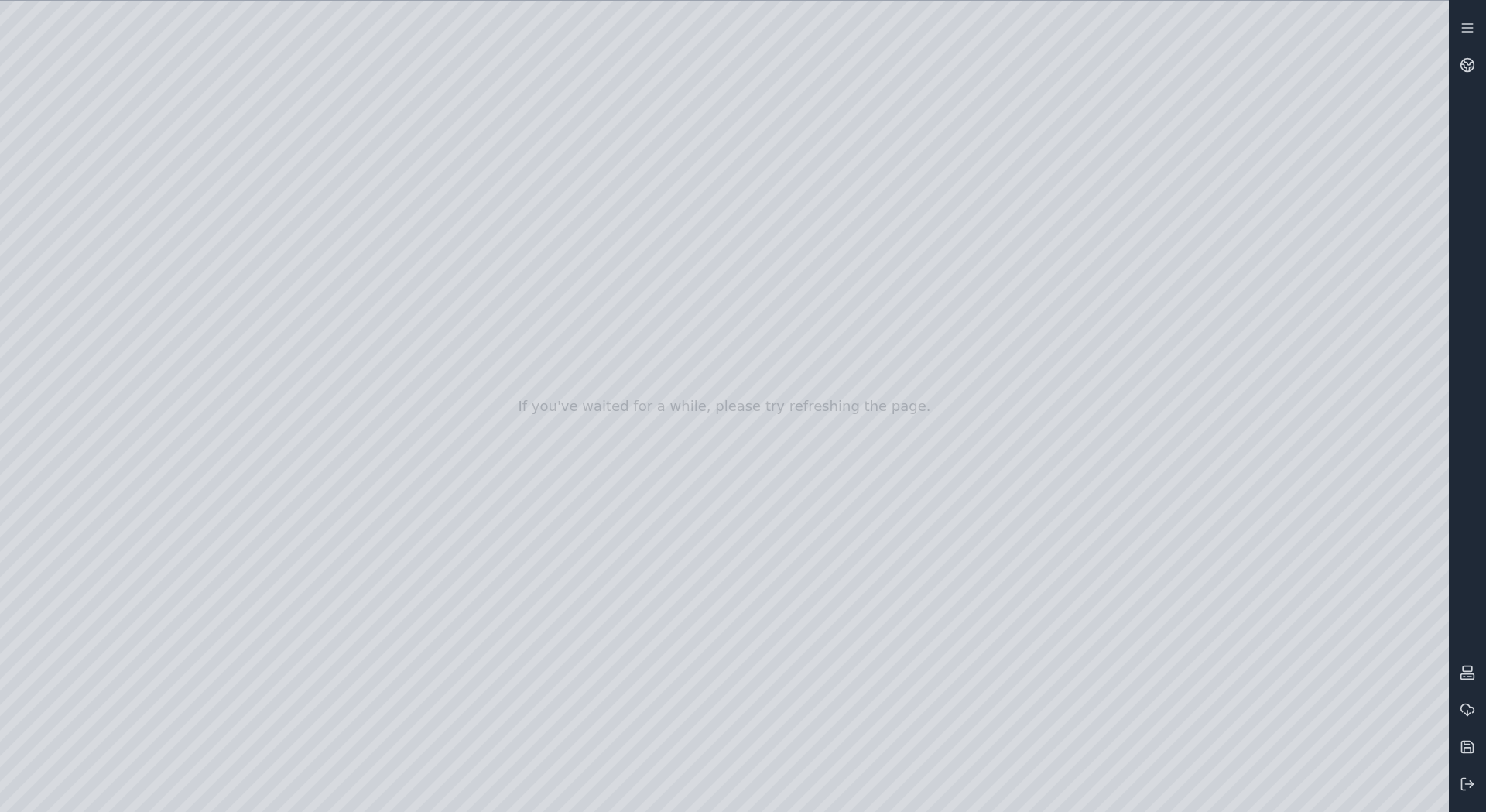
click at [1433, 802] on div at bounding box center [725, 406] width 1449 height 811
click at [1292, 594] on div at bounding box center [725, 406] width 1449 height 811
click at [1188, 522] on div at bounding box center [725, 406] width 1449 height 811
click at [1188, 526] on div at bounding box center [725, 406] width 1449 height 811
click at [1194, 540] on div at bounding box center [725, 406] width 1449 height 811
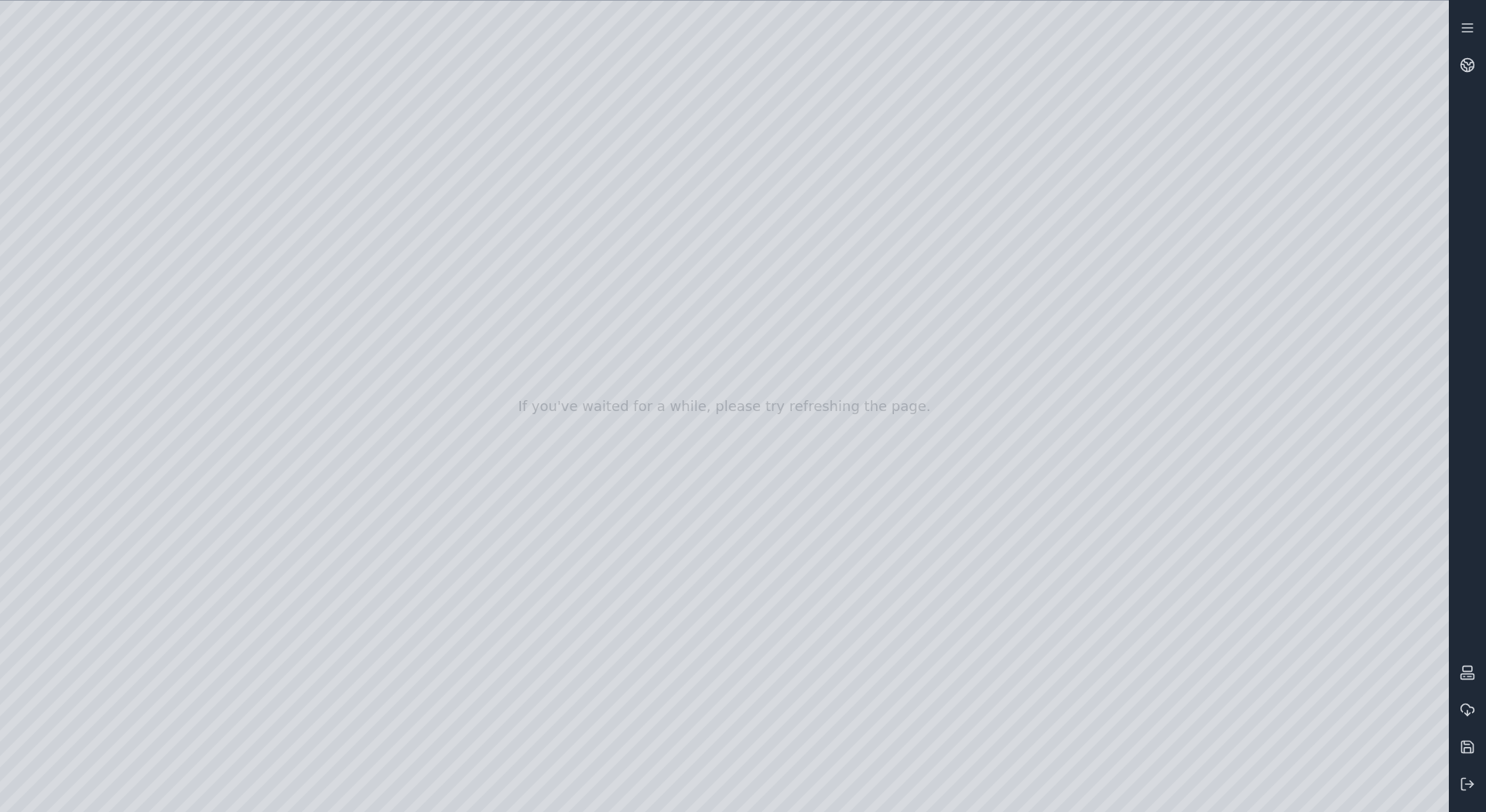
drag, startPoint x: 946, startPoint y: 608, endPoint x: 955, endPoint y: 684, distance: 76.5
click at [955, 684] on div at bounding box center [725, 406] width 1449 height 811
click at [1416, 650] on div at bounding box center [725, 406] width 1449 height 811
click at [1189, 538] on div at bounding box center [725, 406] width 1449 height 811
click at [1224, 544] on div at bounding box center [725, 406] width 1449 height 811
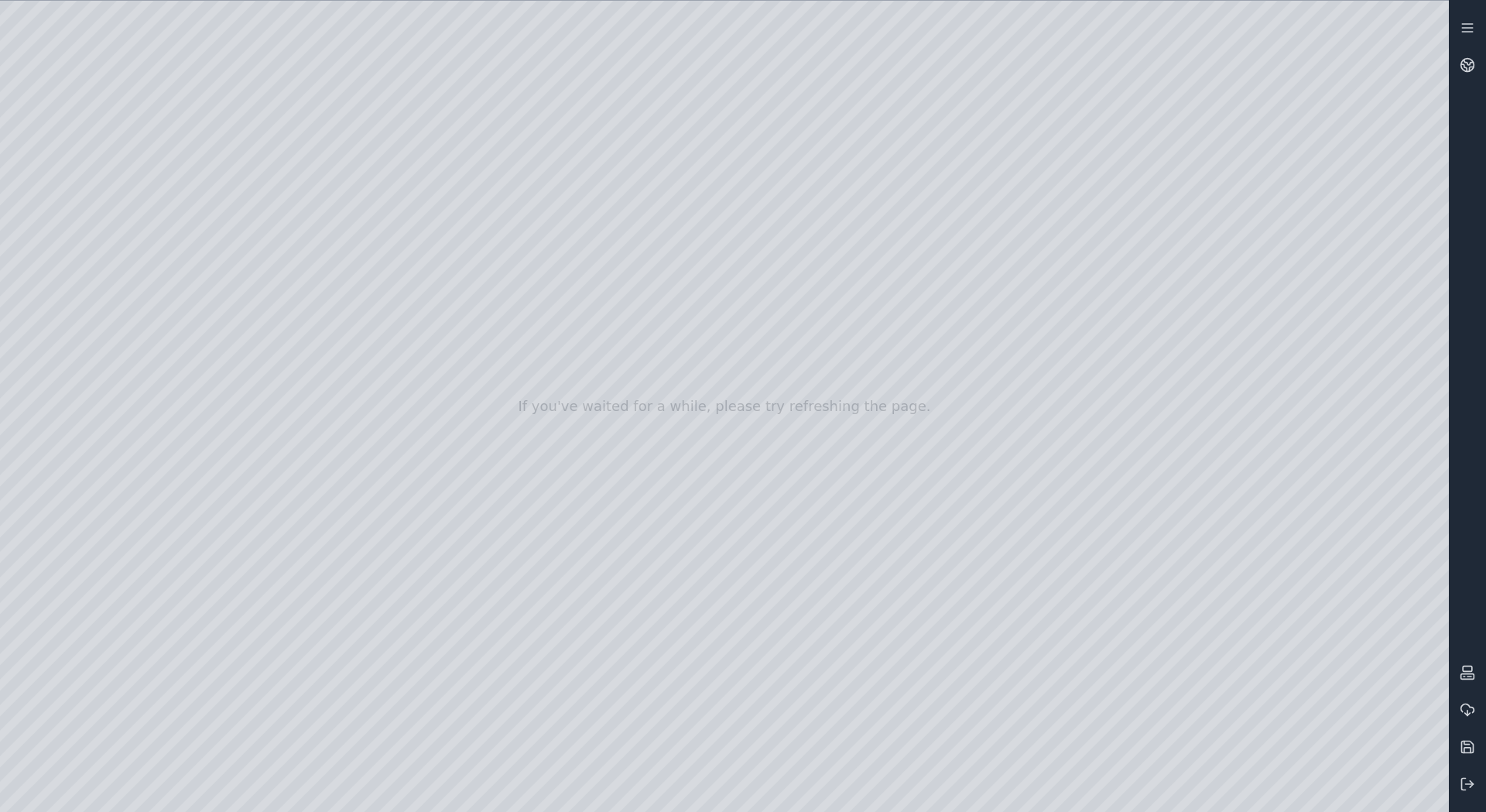
click at [1304, 610] on div at bounding box center [725, 406] width 1449 height 811
click at [1313, 701] on div at bounding box center [725, 406] width 1449 height 811
click at [1241, 659] on div at bounding box center [725, 406] width 1449 height 811
click at [1316, 679] on div at bounding box center [725, 406] width 1449 height 811
click at [1219, 536] on div at bounding box center [725, 406] width 1449 height 811
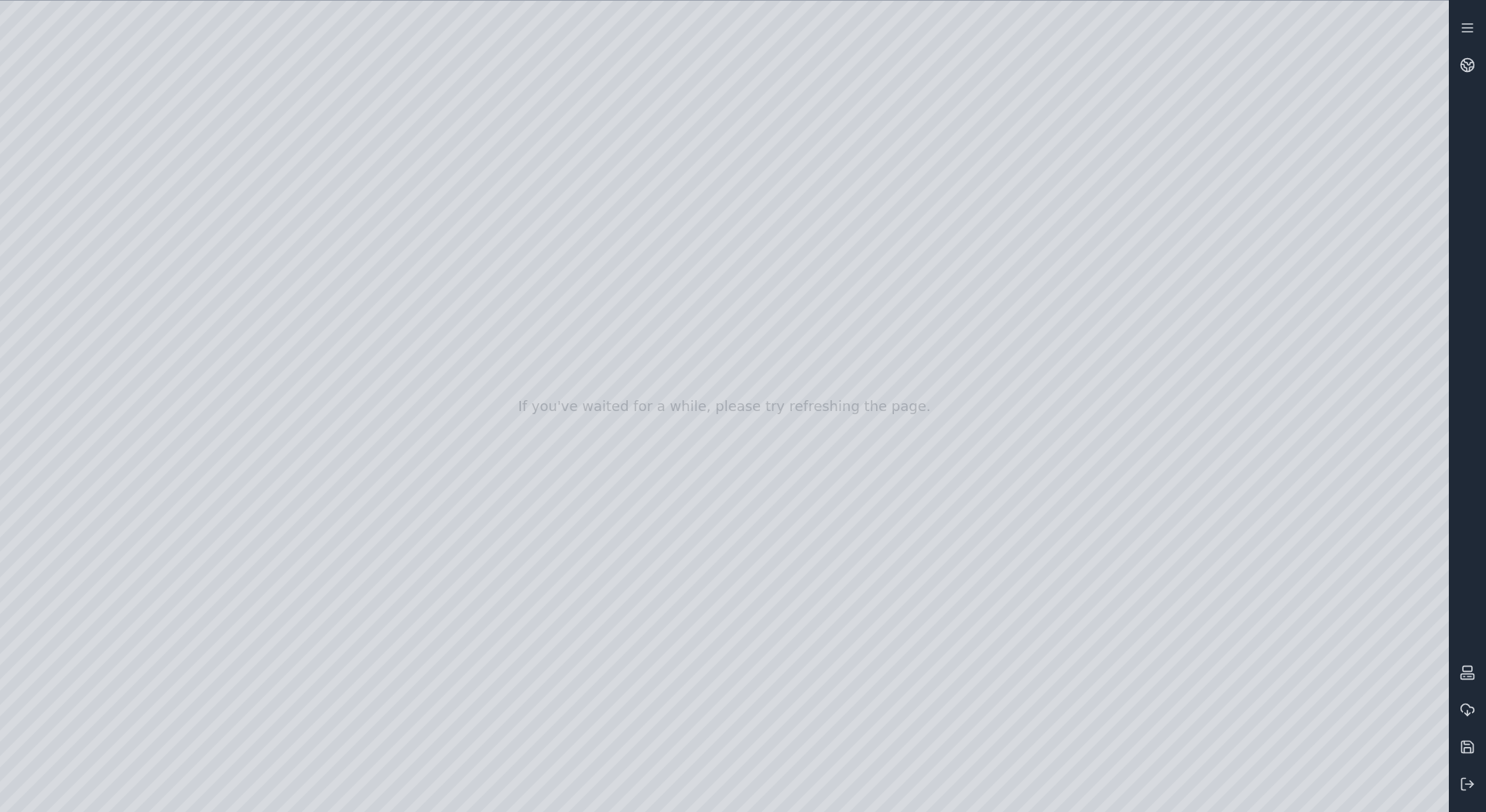
click at [1317, 607] on div at bounding box center [725, 406] width 1449 height 811
click at [1308, 686] on div at bounding box center [725, 406] width 1449 height 811
drag, startPoint x: 1302, startPoint y: 593, endPoint x: 1229, endPoint y: 540, distance: 90.2
click at [1229, 540] on div at bounding box center [725, 406] width 1449 height 811
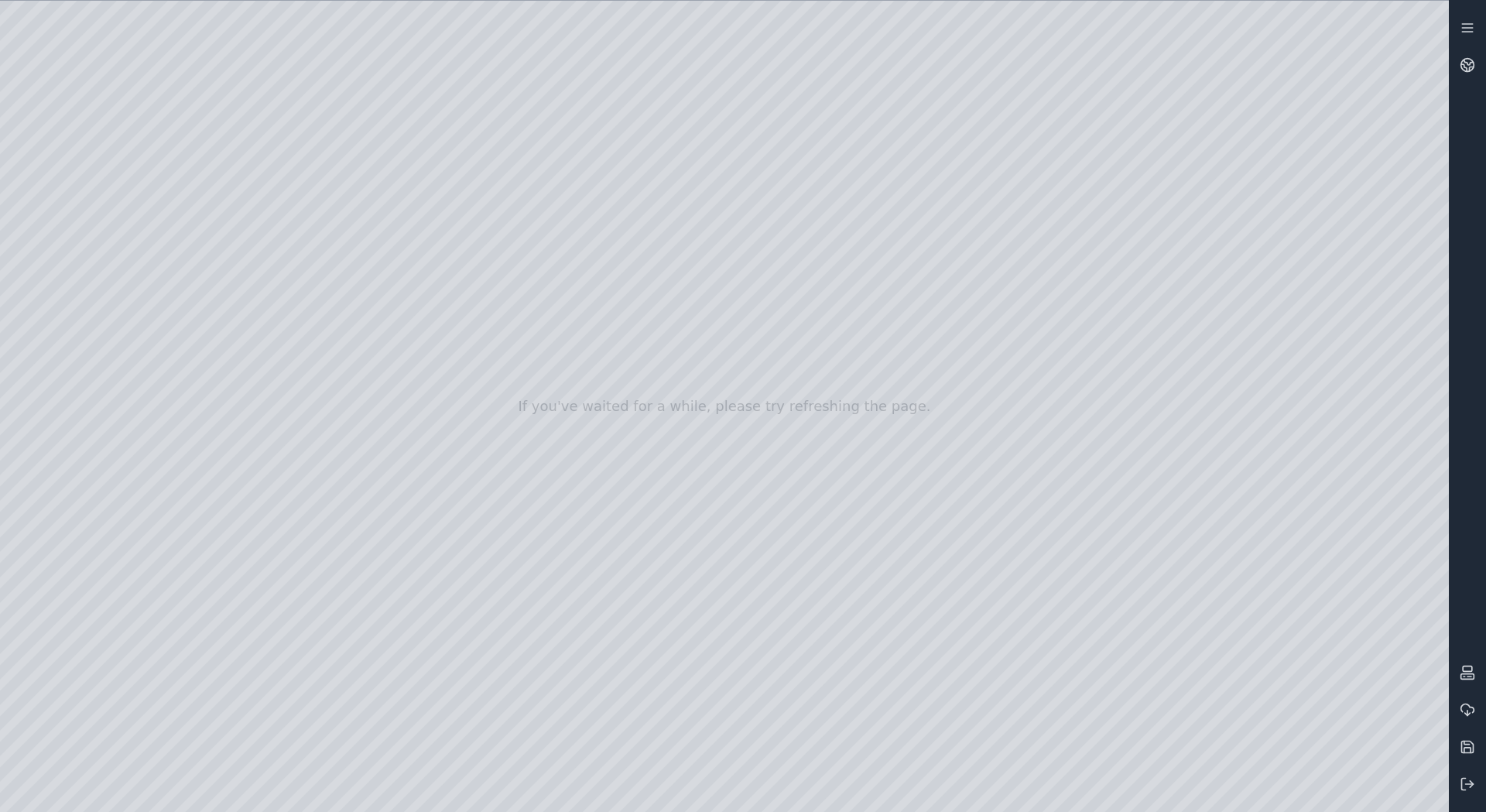
click at [1229, 540] on div at bounding box center [725, 406] width 1449 height 811
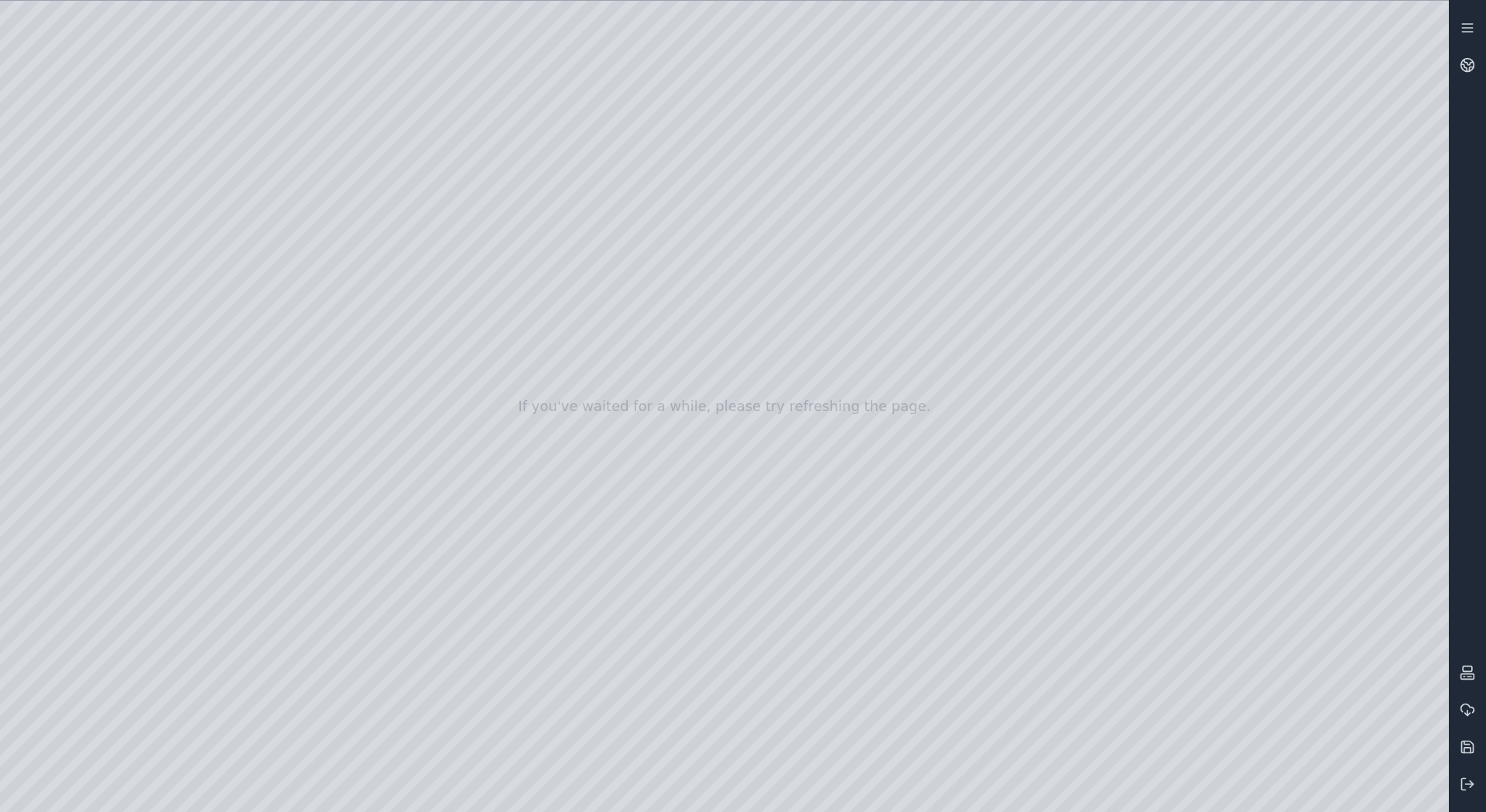
click at [1229, 540] on div at bounding box center [725, 406] width 1449 height 811
click at [1315, 615] on div at bounding box center [725, 406] width 1449 height 811
click at [61, 175] on div at bounding box center [725, 406] width 1449 height 811
click at [77, 239] on div at bounding box center [725, 406] width 1449 height 811
click at [79, 199] on div at bounding box center [725, 406] width 1449 height 811
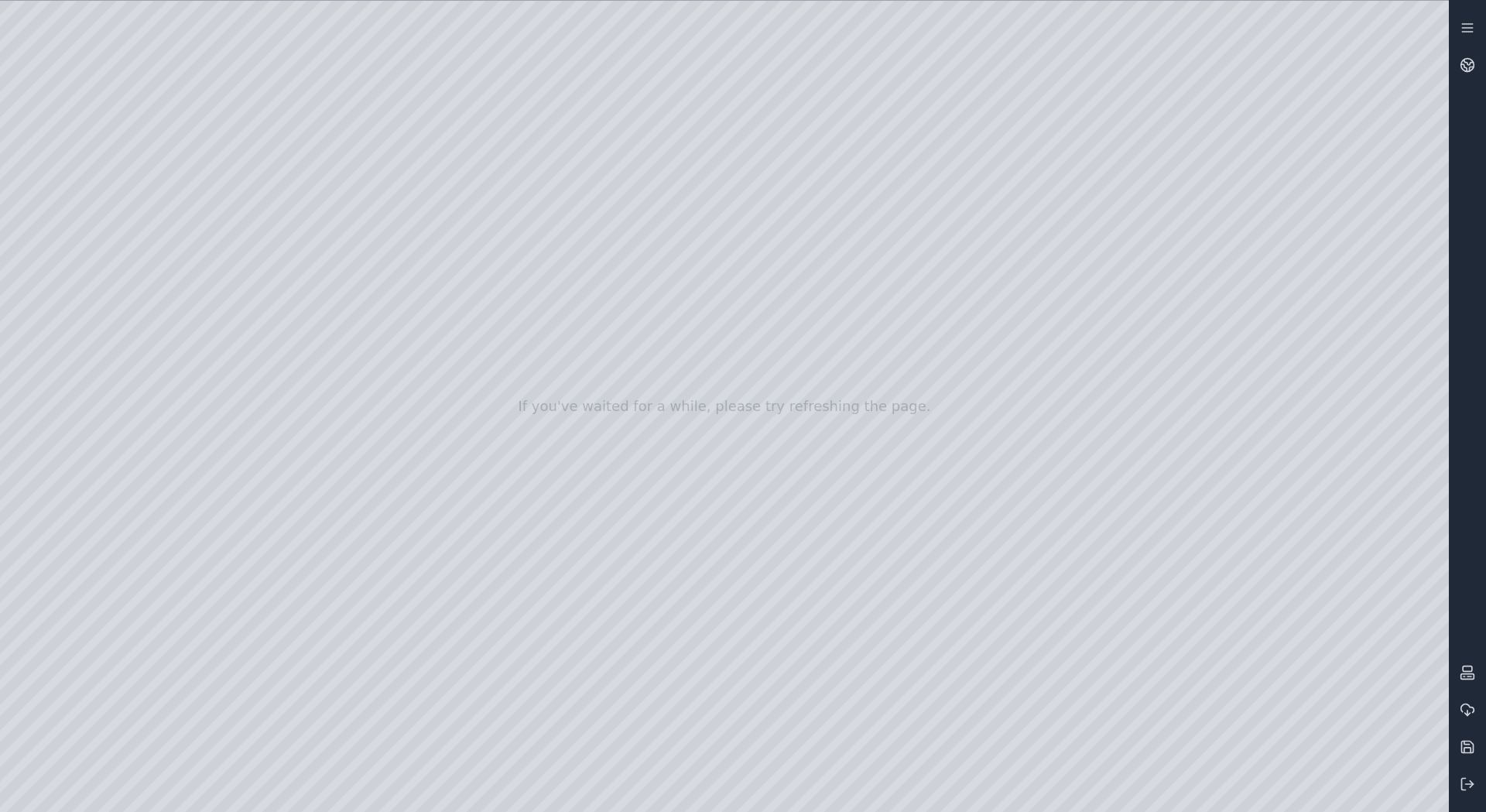
click at [79, 234] on div at bounding box center [725, 406] width 1449 height 811
click at [79, 200] on div at bounding box center [725, 406] width 1449 height 811
click at [79, 321] on div at bounding box center [725, 406] width 1449 height 811
click at [100, 239] on div at bounding box center [725, 406] width 1449 height 811
click at [332, 124] on div at bounding box center [725, 406] width 1449 height 811
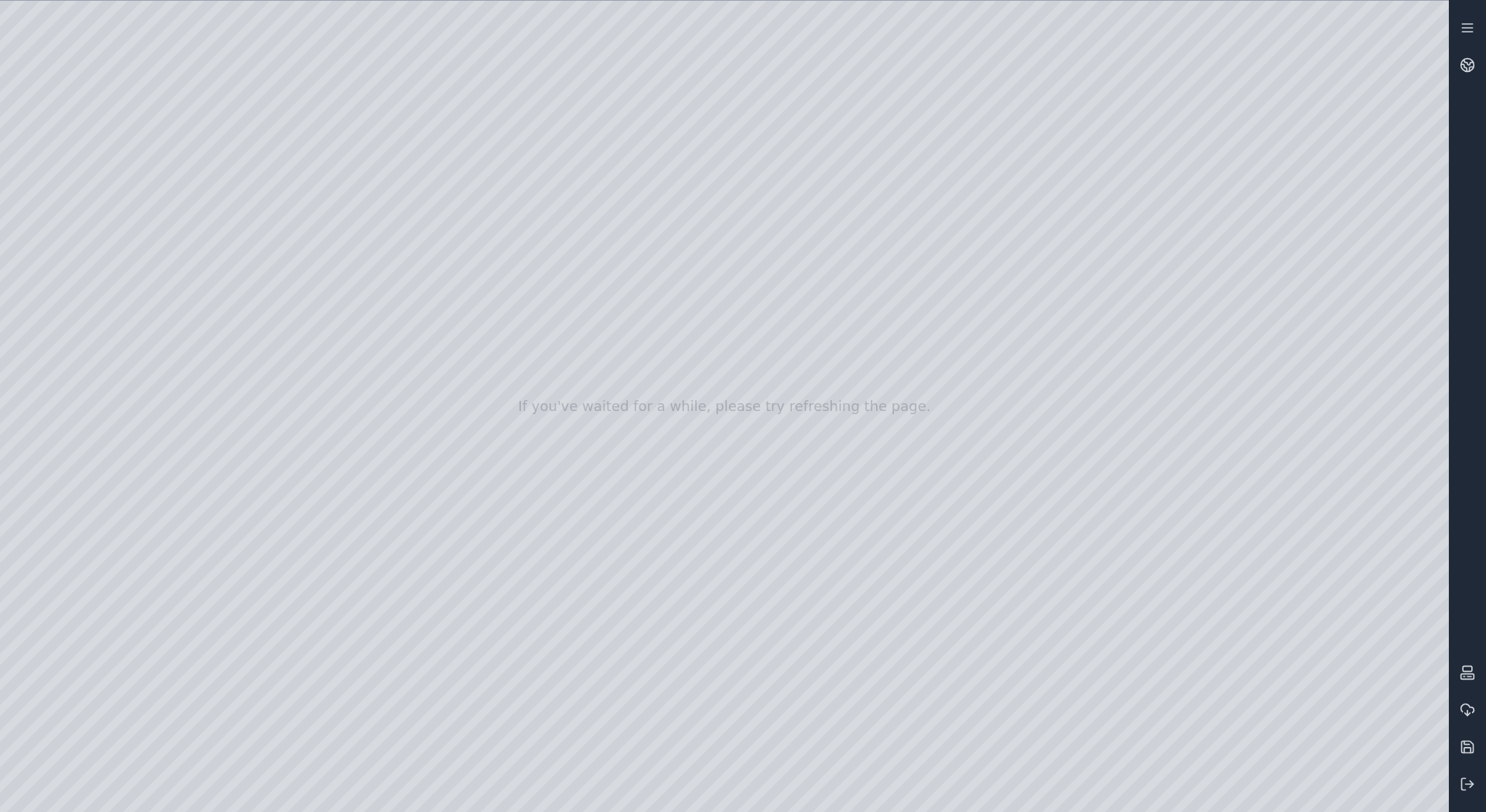
drag, startPoint x: 185, startPoint y: 217, endPoint x: 1034, endPoint y: 684, distance: 969.0
click at [1034, 684] on div at bounding box center [725, 406] width 1449 height 811
click at [1420, 644] on div at bounding box center [725, 406] width 1449 height 811
drag, startPoint x: 548, startPoint y: 630, endPoint x: 418, endPoint y: 688, distance: 142.4
click at [418, 688] on div at bounding box center [725, 406] width 1449 height 811
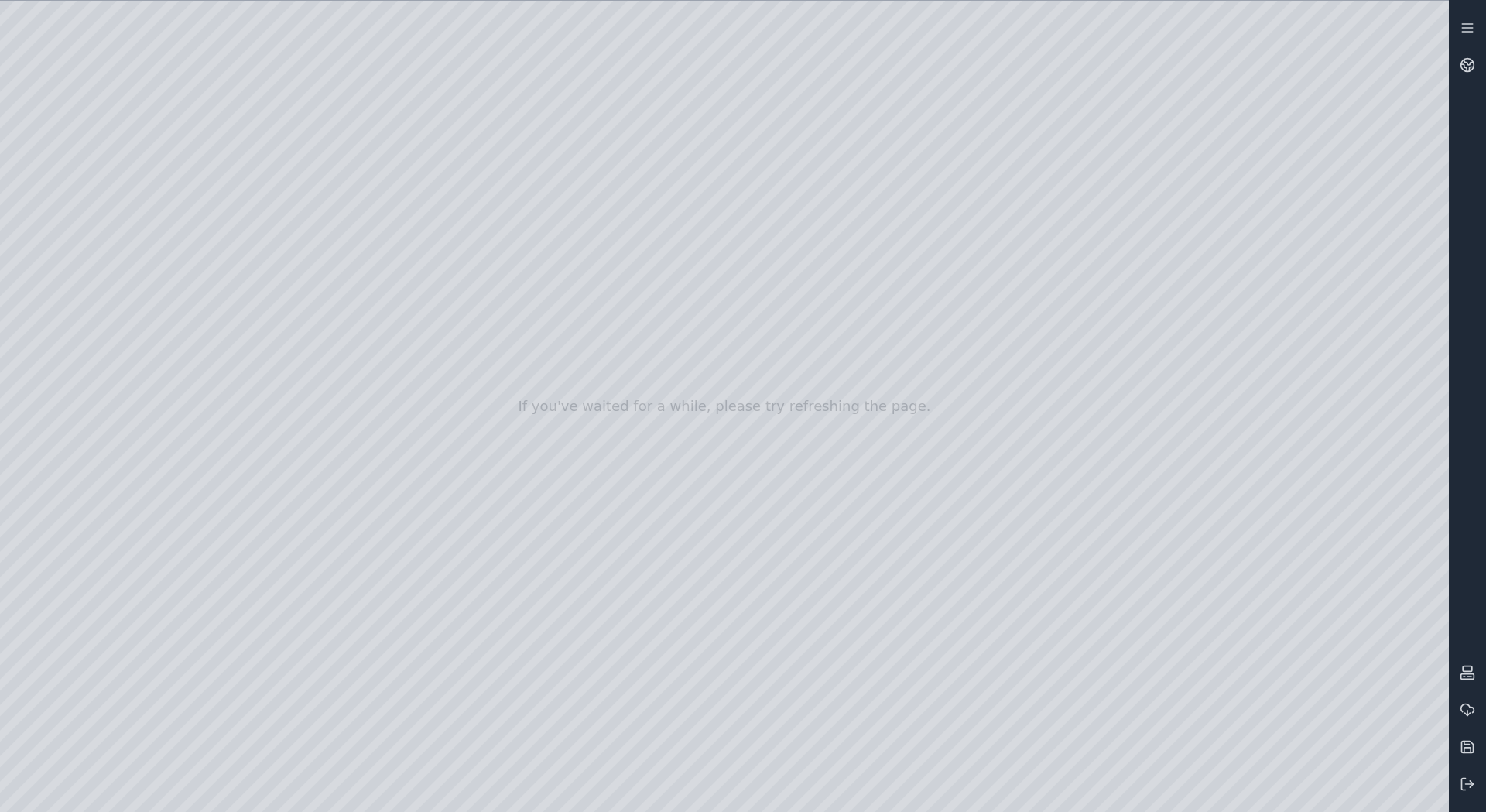
click at [156, 48] on div at bounding box center [725, 406] width 1449 height 811
drag, startPoint x: 231, startPoint y: 717, endPoint x: 453, endPoint y: 745, distance: 223.8
click at [453, 745] on div at bounding box center [725, 406] width 1449 height 811
click at [800, 747] on div at bounding box center [725, 406] width 1449 height 811
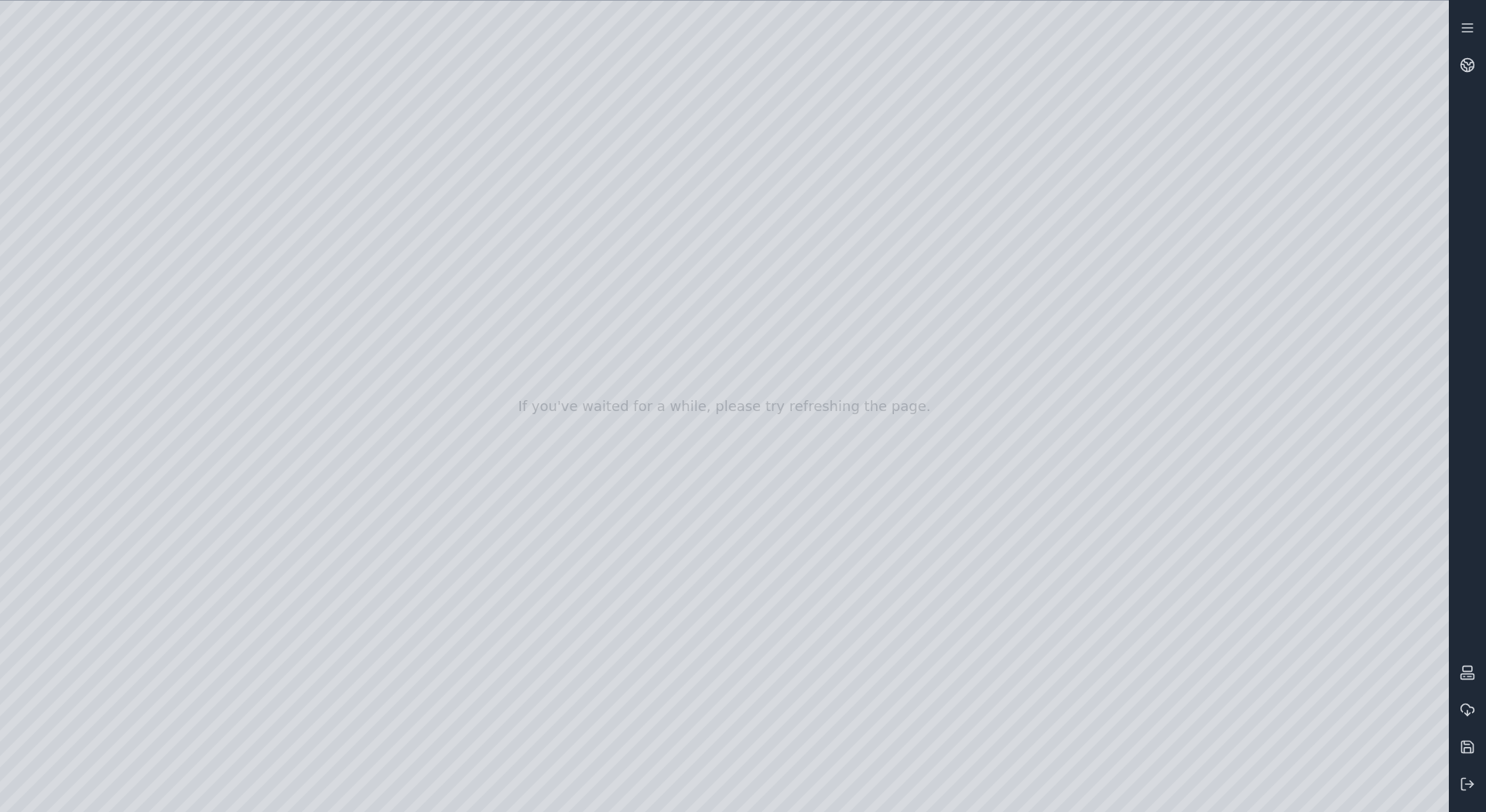
click at [1306, 695] on div at bounding box center [725, 406] width 1449 height 811
click at [1258, 648] on div at bounding box center [725, 406] width 1449 height 811
click at [1221, 538] on div at bounding box center [725, 406] width 1449 height 811
click at [1323, 613] on div at bounding box center [725, 406] width 1449 height 811
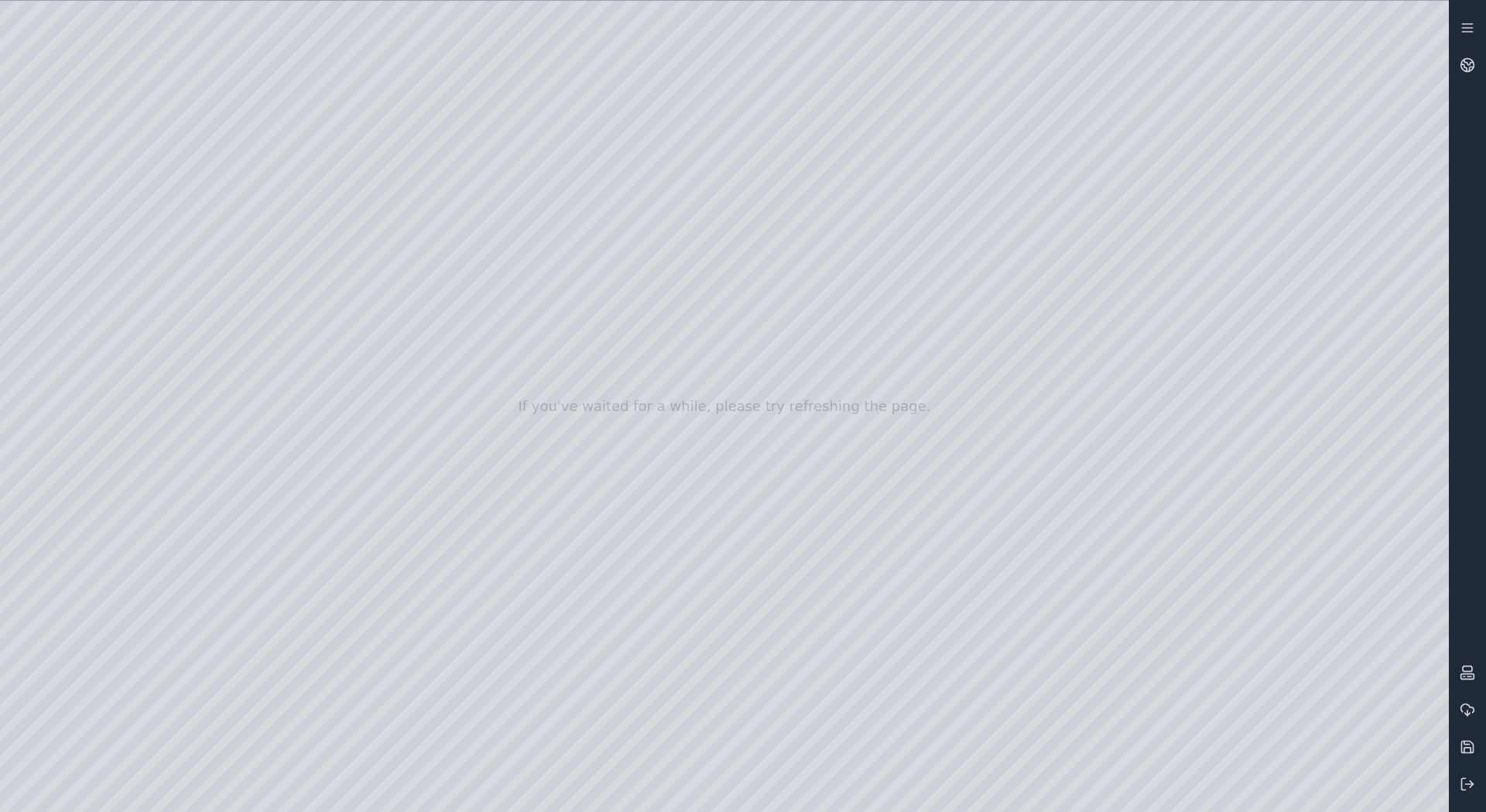
click at [1303, 708] on div at bounding box center [725, 406] width 1449 height 811
click at [1304, 692] on div at bounding box center [725, 406] width 1449 height 811
click at [1218, 531] on div at bounding box center [725, 406] width 1449 height 811
drag, startPoint x: 1298, startPoint y: 793, endPoint x: 1196, endPoint y: 729, distance: 120.4
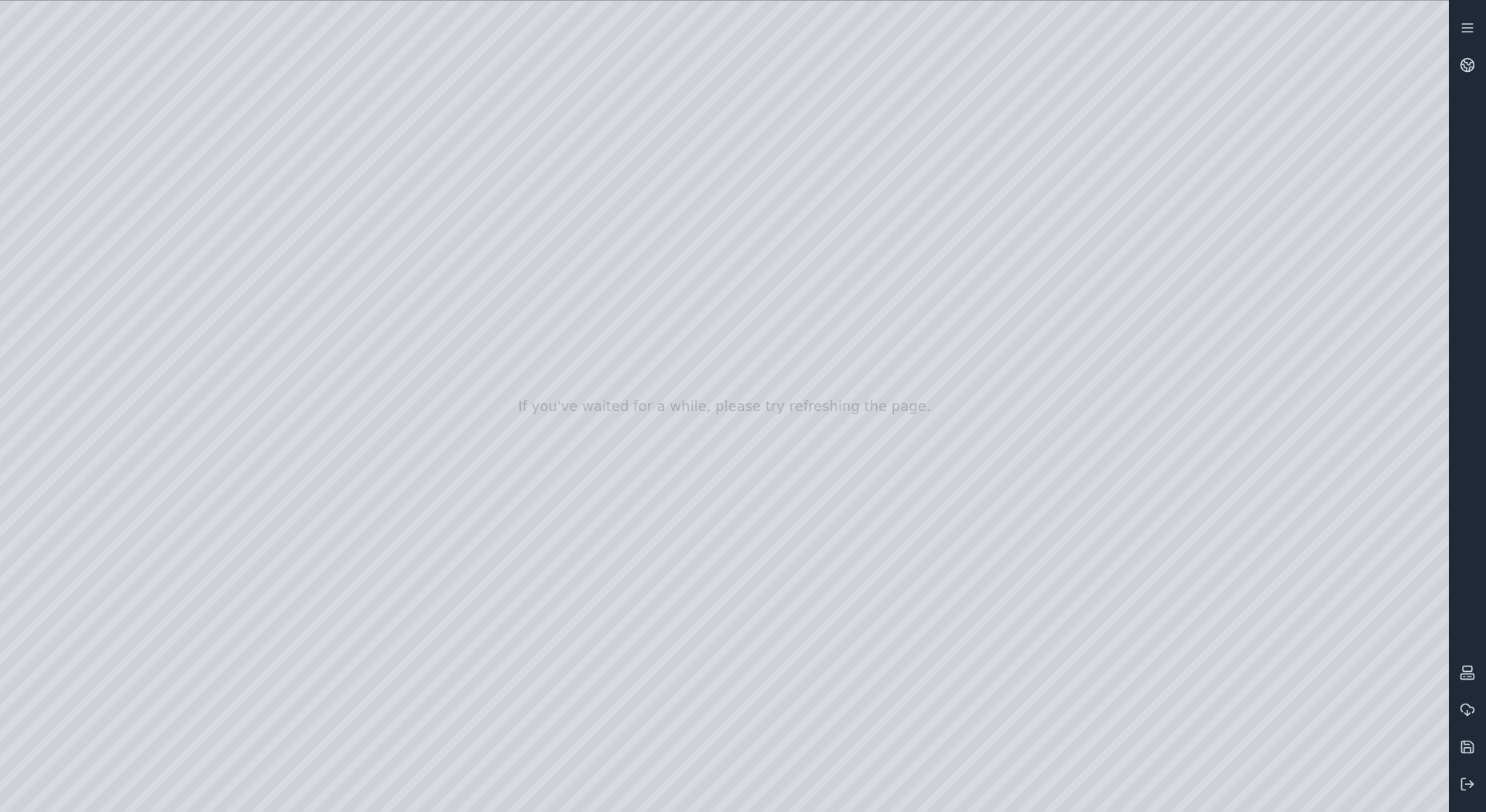
click at [1196, 729] on div at bounding box center [725, 406] width 1449 height 811
click at [1292, 795] on div at bounding box center [725, 406] width 1449 height 811
click at [445, 565] on div at bounding box center [725, 406] width 1449 height 811
drag, startPoint x: 583, startPoint y: 544, endPoint x: 700, endPoint y: 557, distance: 117.7
click at [700, 557] on div at bounding box center [725, 406] width 1449 height 811
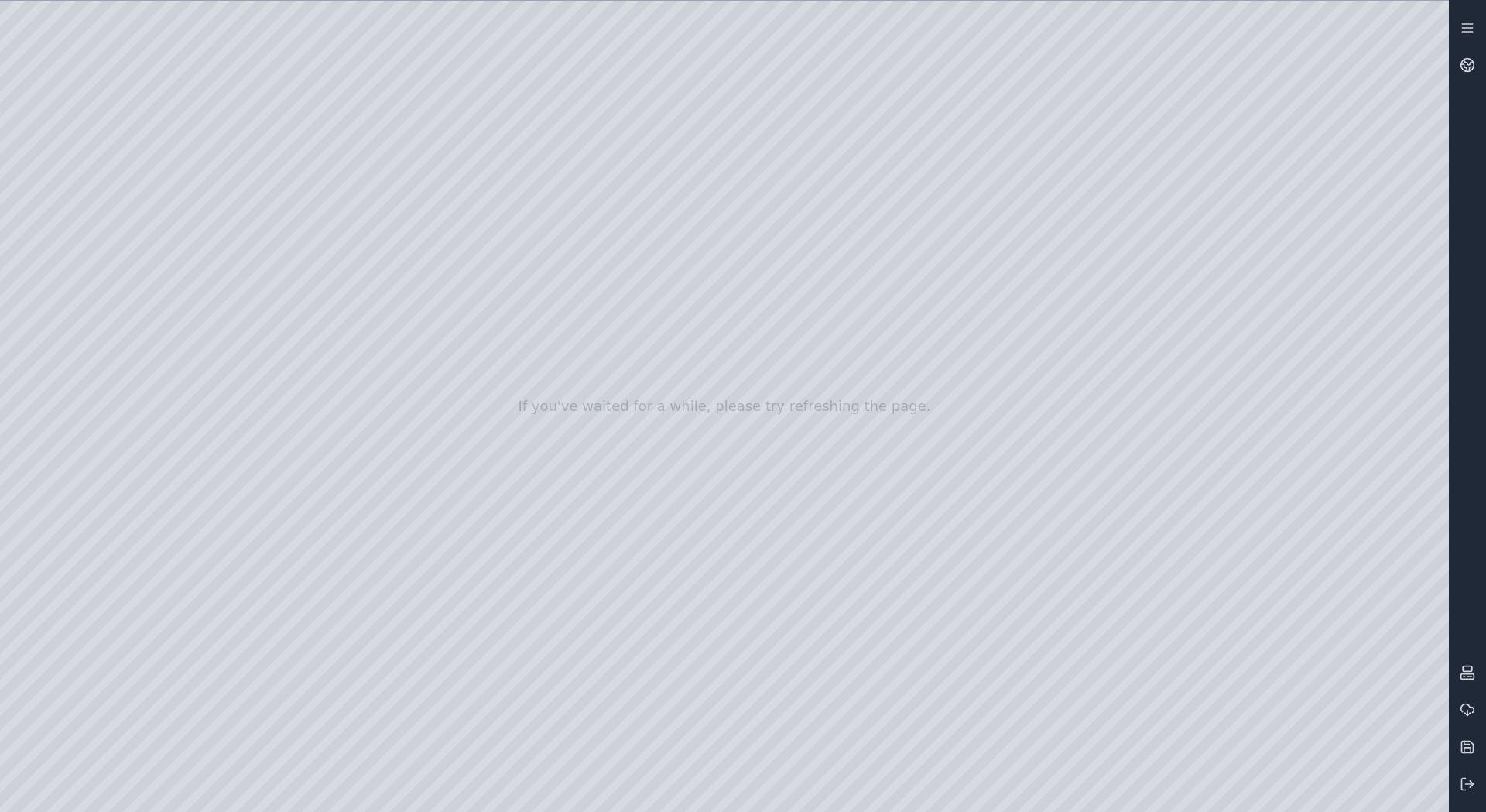
click at [1423, 646] on div at bounding box center [725, 406] width 1449 height 811
click at [1299, 684] on div at bounding box center [725, 406] width 1449 height 811
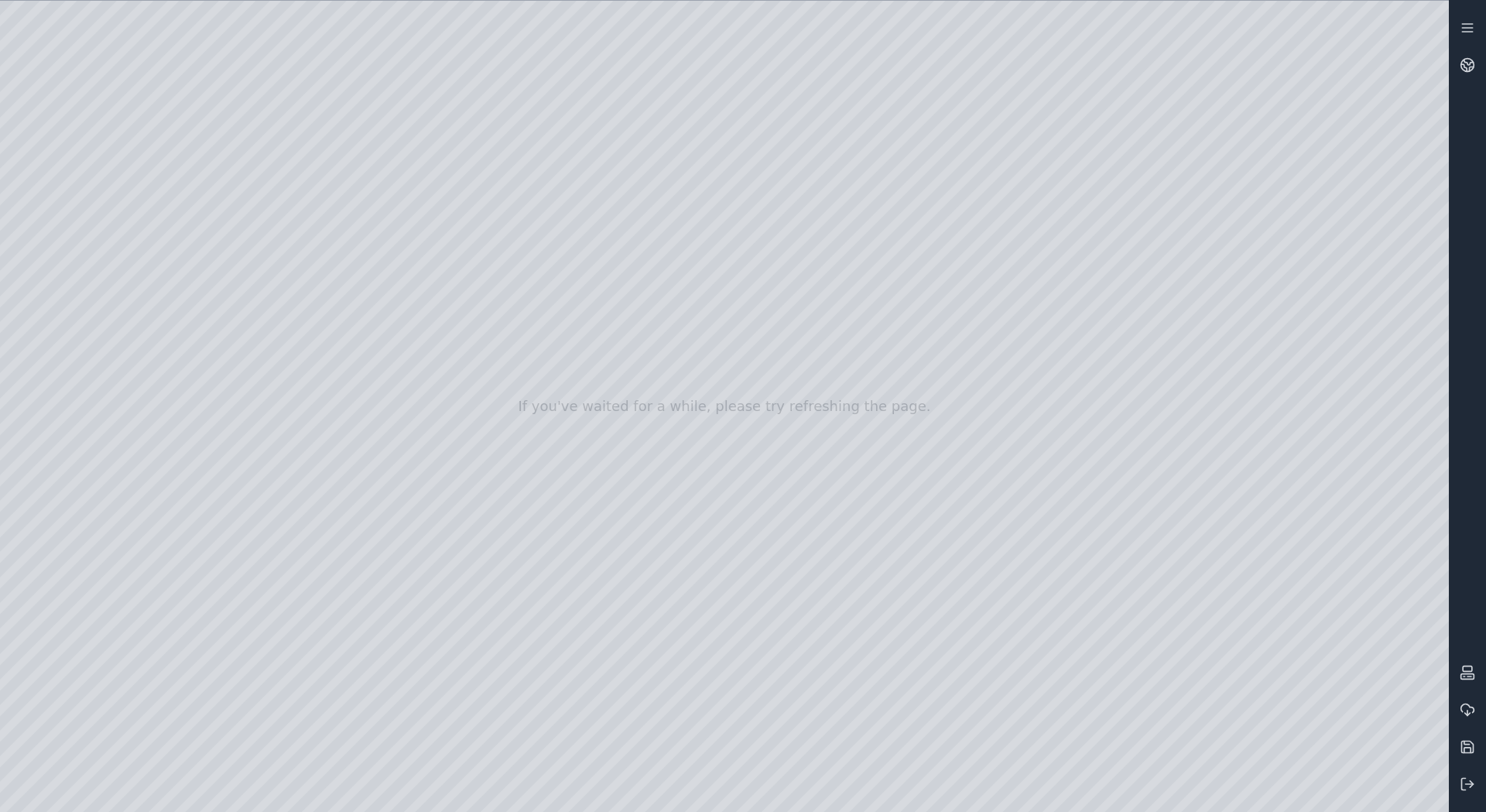
click at [1348, 662] on div at bounding box center [725, 406] width 1449 height 811
click at [1348, 652] on div at bounding box center [725, 406] width 1449 height 811
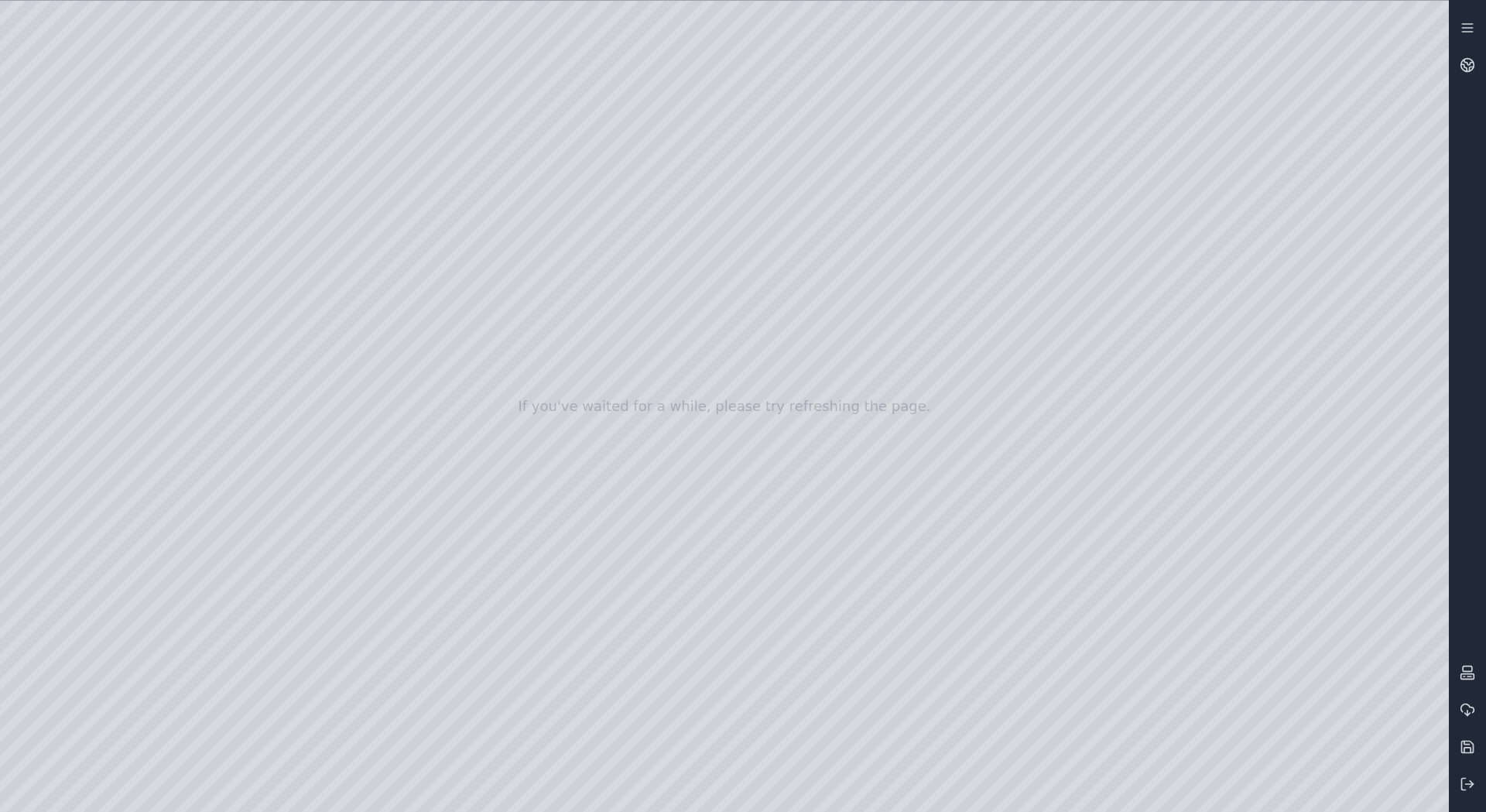
click at [1348, 652] on div at bounding box center [725, 406] width 1449 height 811
click at [1285, 648] on div at bounding box center [725, 406] width 1449 height 811
click at [1305, 678] on div at bounding box center [725, 406] width 1449 height 811
click at [1272, 665] on div at bounding box center [725, 406] width 1449 height 811
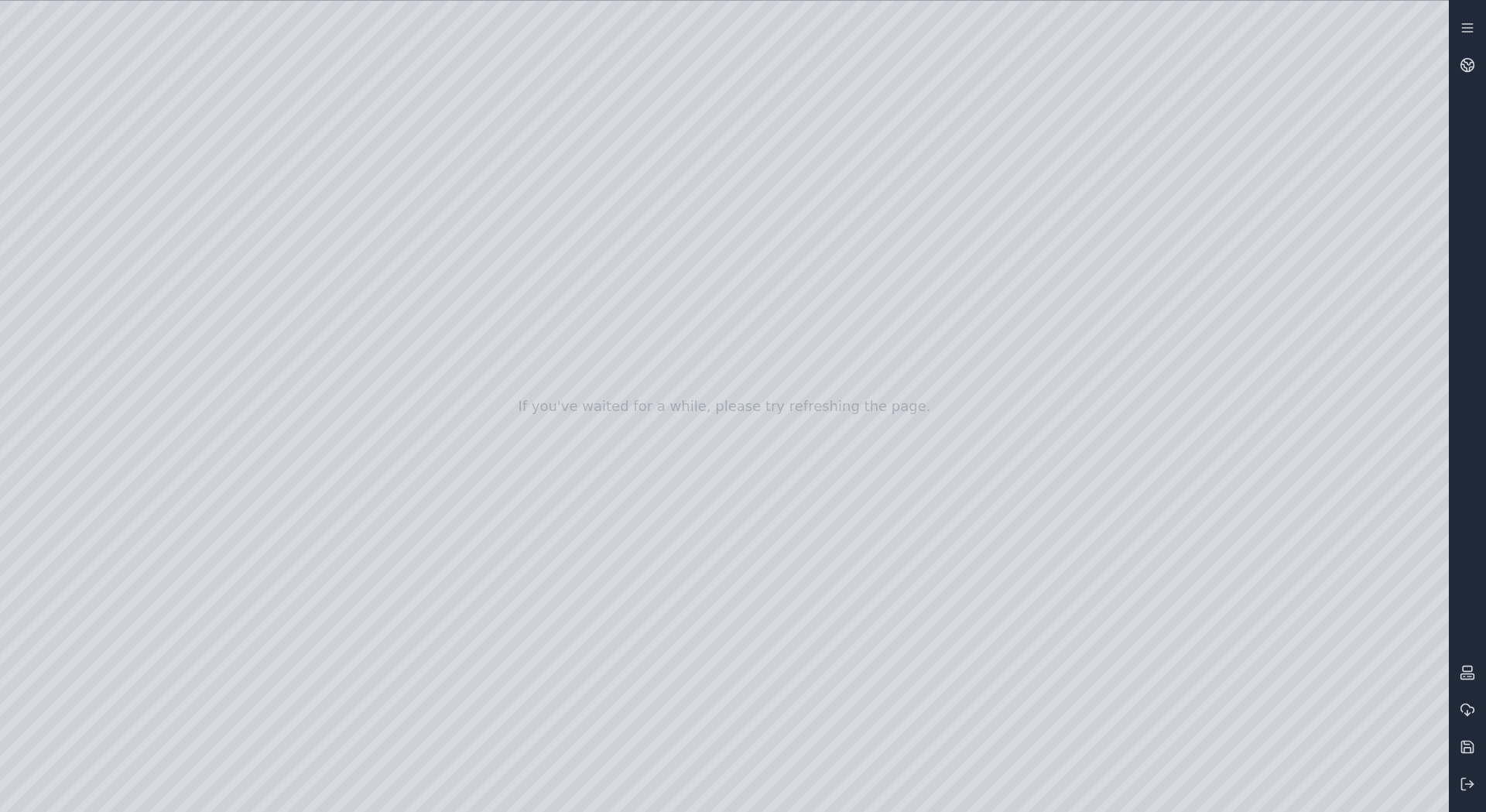
click at [1272, 665] on div at bounding box center [725, 406] width 1449 height 811
click at [1307, 620] on div at bounding box center [725, 406] width 1449 height 811
click at [1353, 641] on div at bounding box center [725, 406] width 1449 height 811
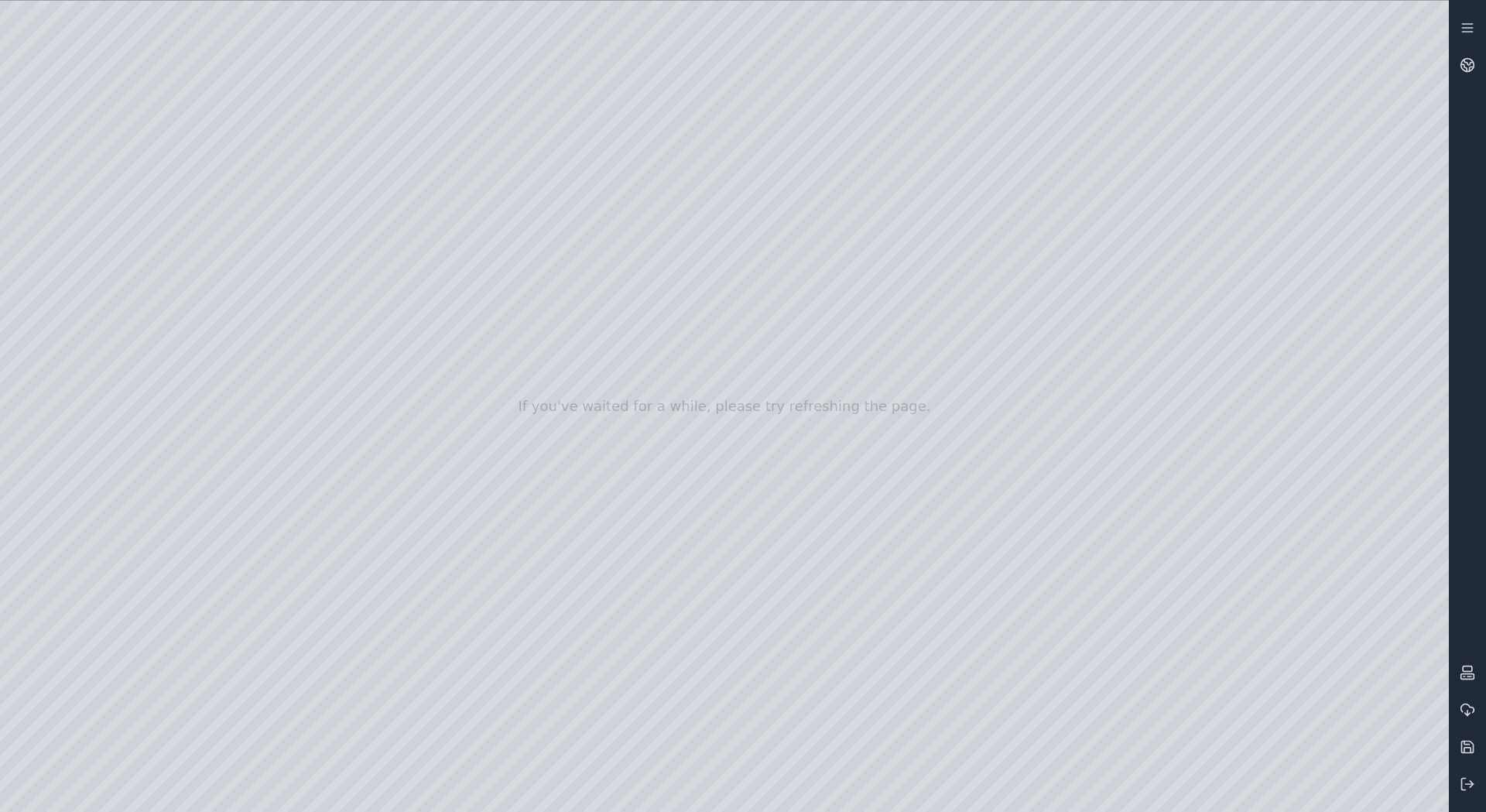
click at [995, 429] on div at bounding box center [725, 406] width 1449 height 811
click at [1090, 345] on div at bounding box center [725, 406] width 1449 height 811
click at [1063, 326] on div at bounding box center [725, 406] width 1449 height 811
click at [1309, 595] on div at bounding box center [725, 406] width 1449 height 811
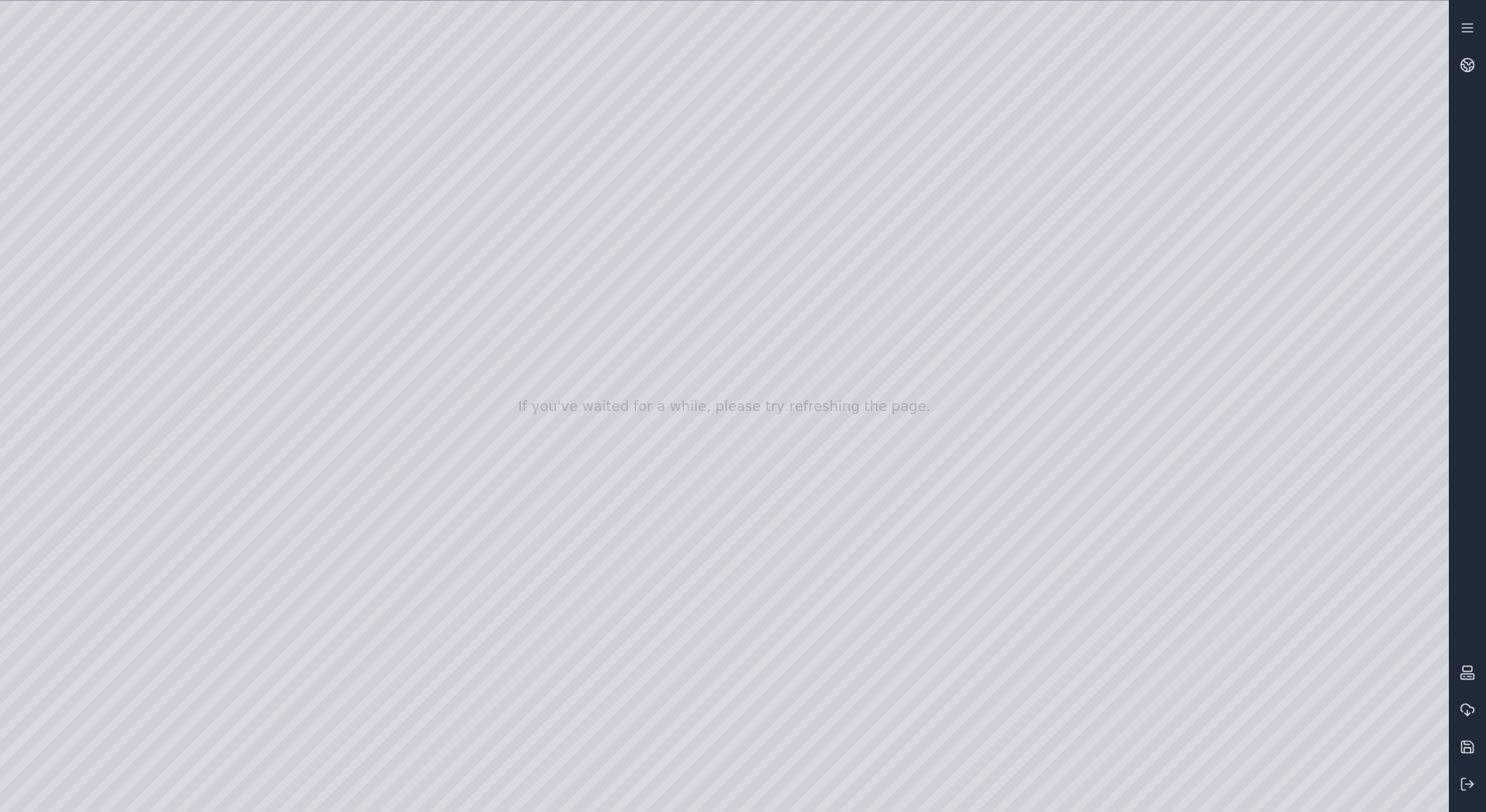
click at [1258, 638] on div at bounding box center [725, 406] width 1449 height 811
click at [1198, 644] on div at bounding box center [725, 406] width 1449 height 811
click at [1309, 601] on div at bounding box center [725, 406] width 1449 height 811
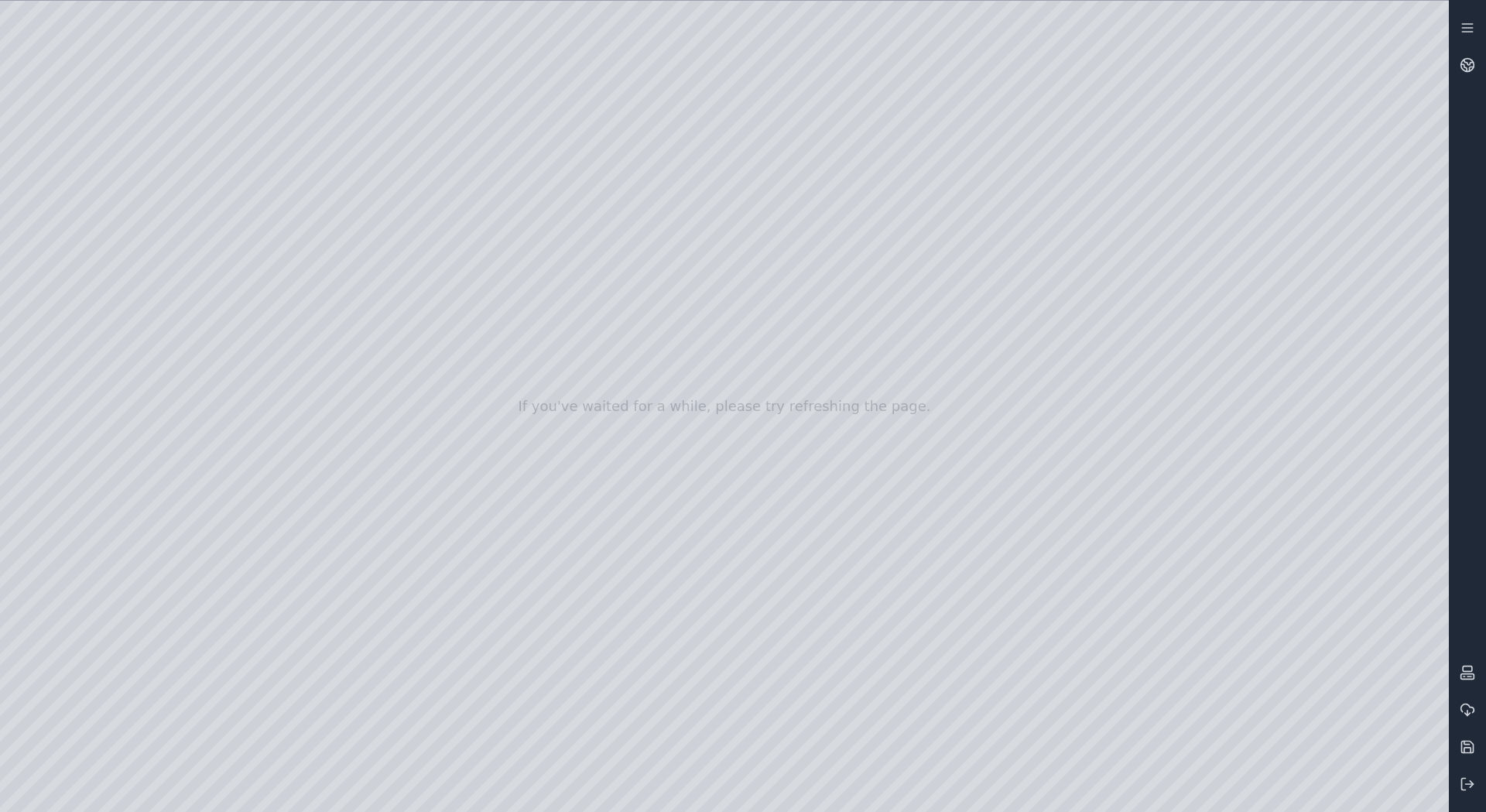
click at [1289, 796] on div at bounding box center [725, 406] width 1449 height 811
click at [1235, 797] on div at bounding box center [725, 406] width 1449 height 811
click at [1217, 538] on div at bounding box center [725, 406] width 1449 height 811
click at [1411, 644] on div at bounding box center [725, 406] width 1449 height 811
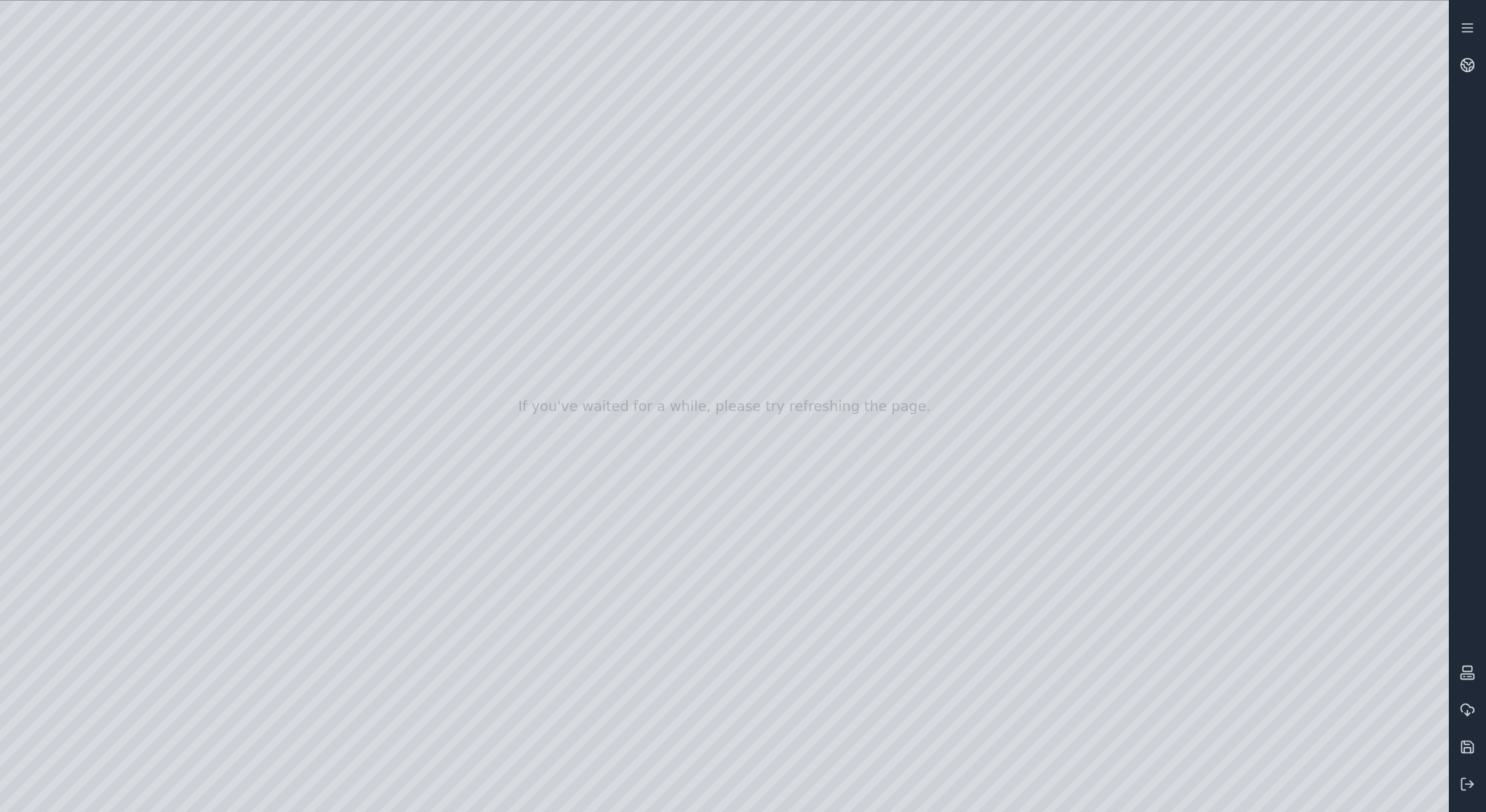
click at [1411, 644] on div at bounding box center [725, 406] width 1449 height 811
click at [1025, 188] on div at bounding box center [725, 406] width 1449 height 811
click at [1471, 780] on icon at bounding box center [1468, 784] width 15 height 15
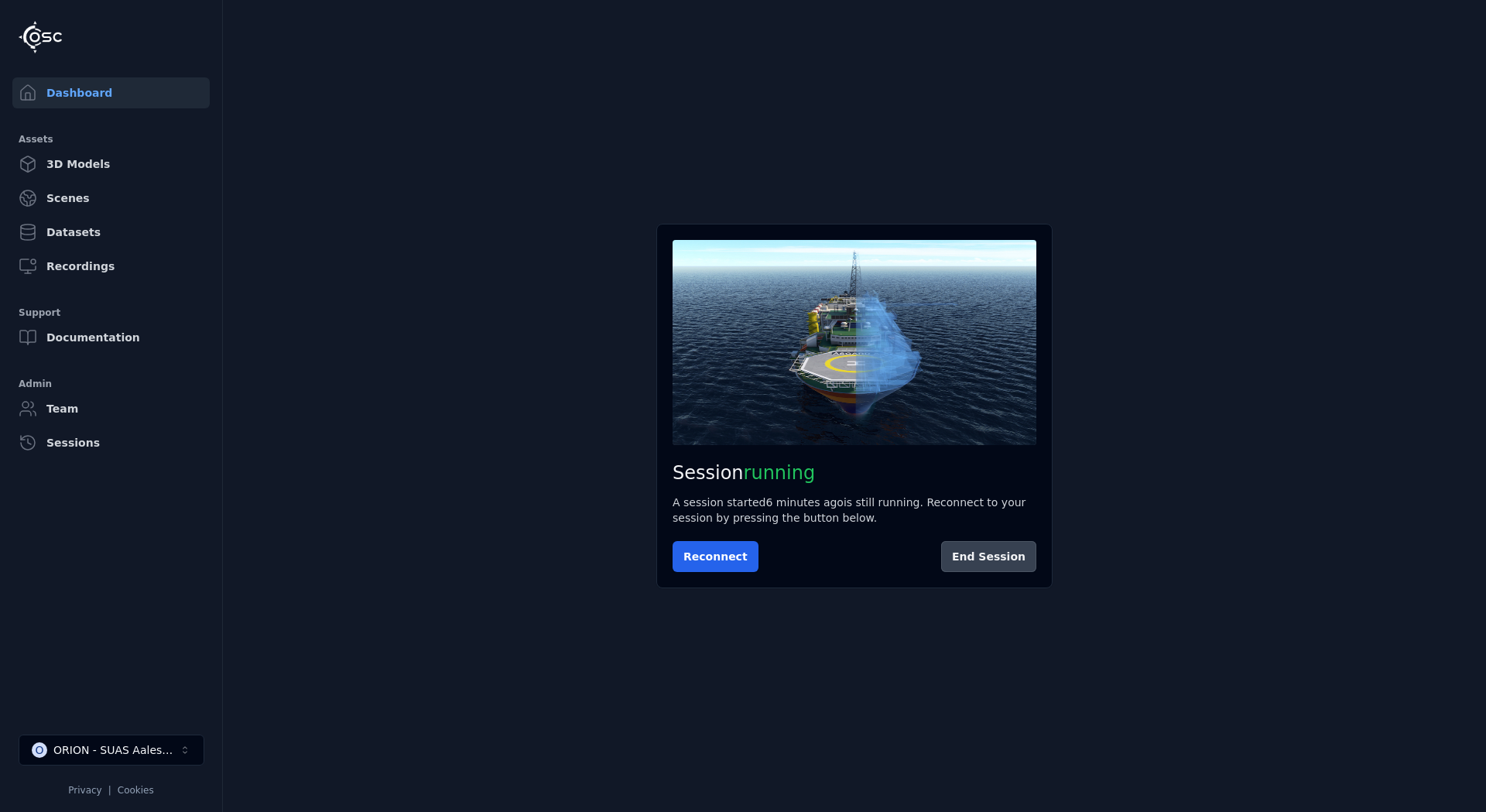
click at [1001, 551] on button "End Session" at bounding box center [989, 556] width 95 height 31
